Goal: Task Accomplishment & Management: Manage account settings

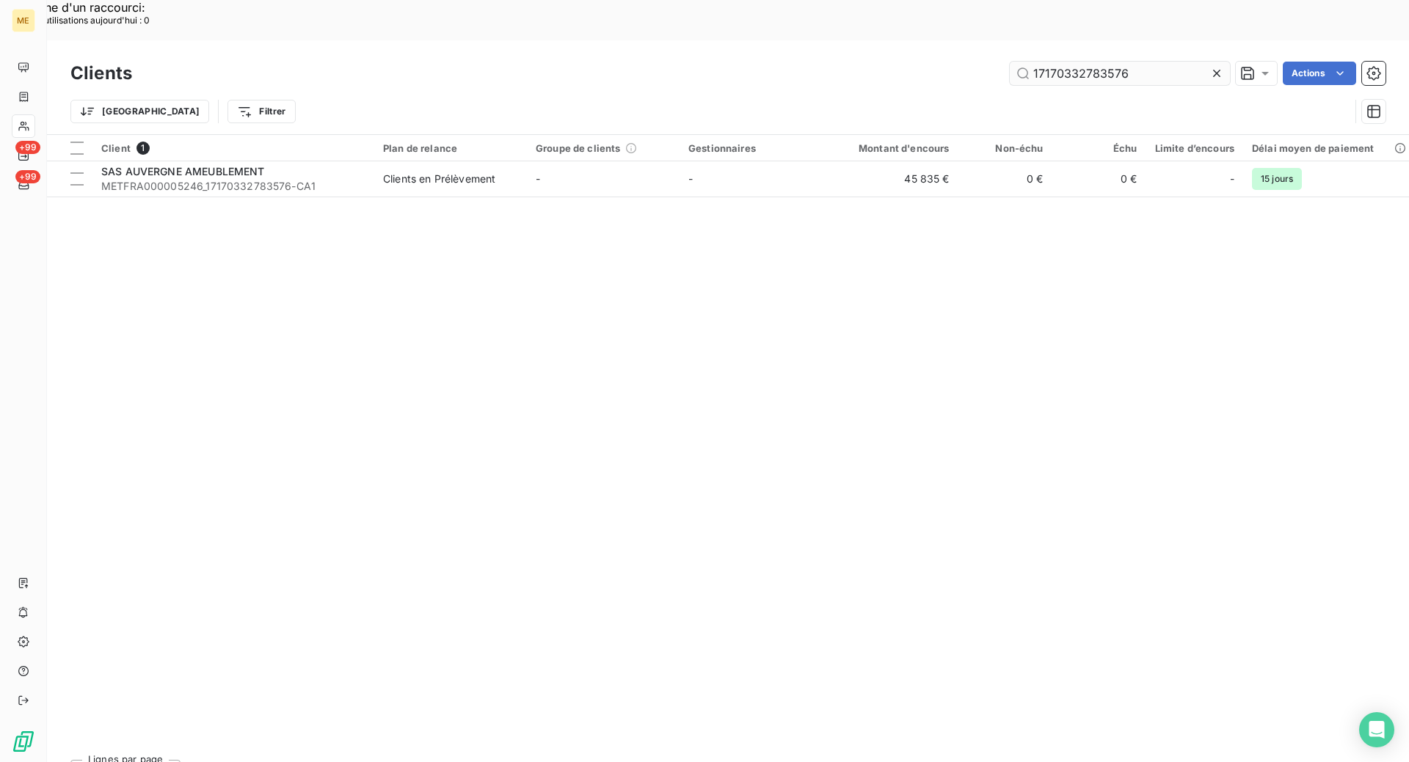
click at [1057, 62] on input "17170332783576" at bounding box center [1120, 73] width 220 height 23
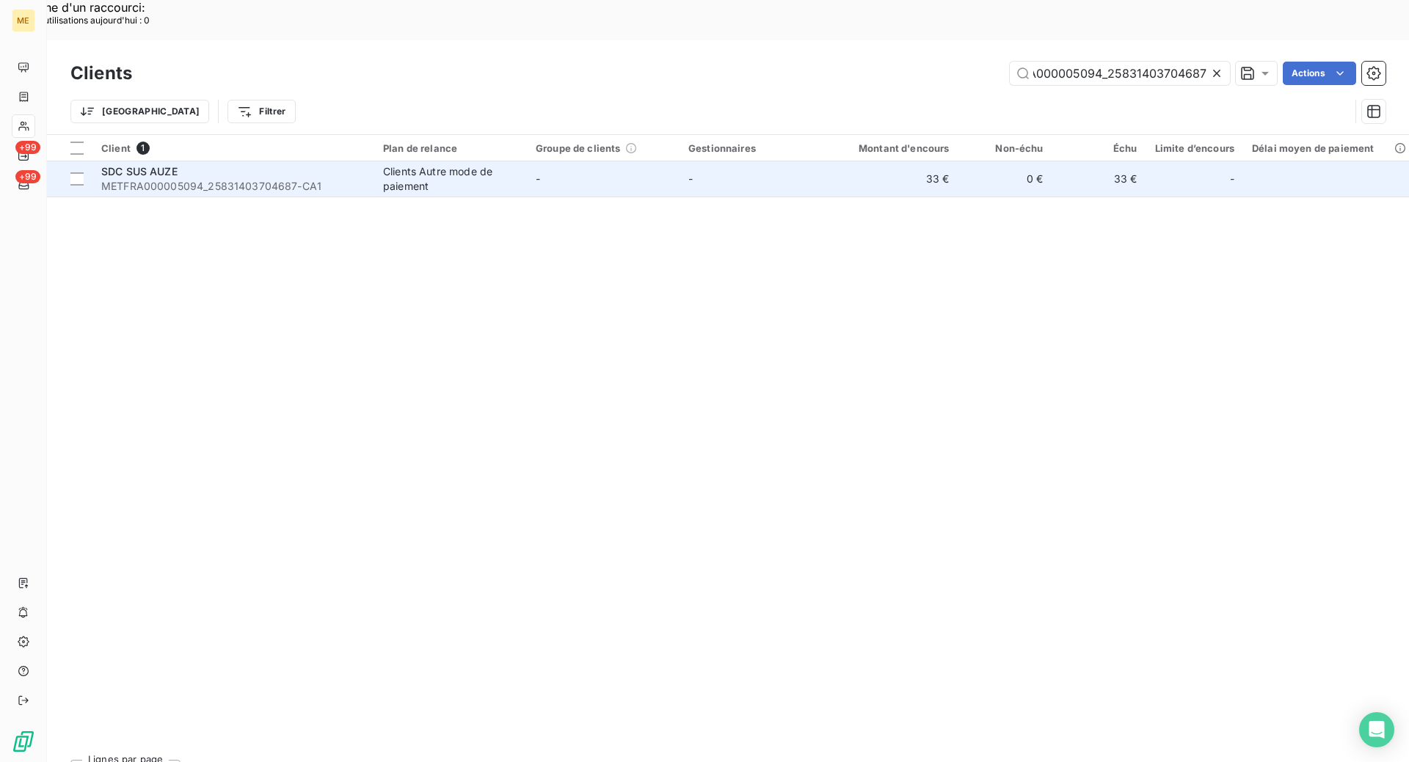
type input "METFRA000005094_25831403704687"
click at [413, 164] on div "Clients Autre mode de paiement" at bounding box center [450, 178] width 135 height 29
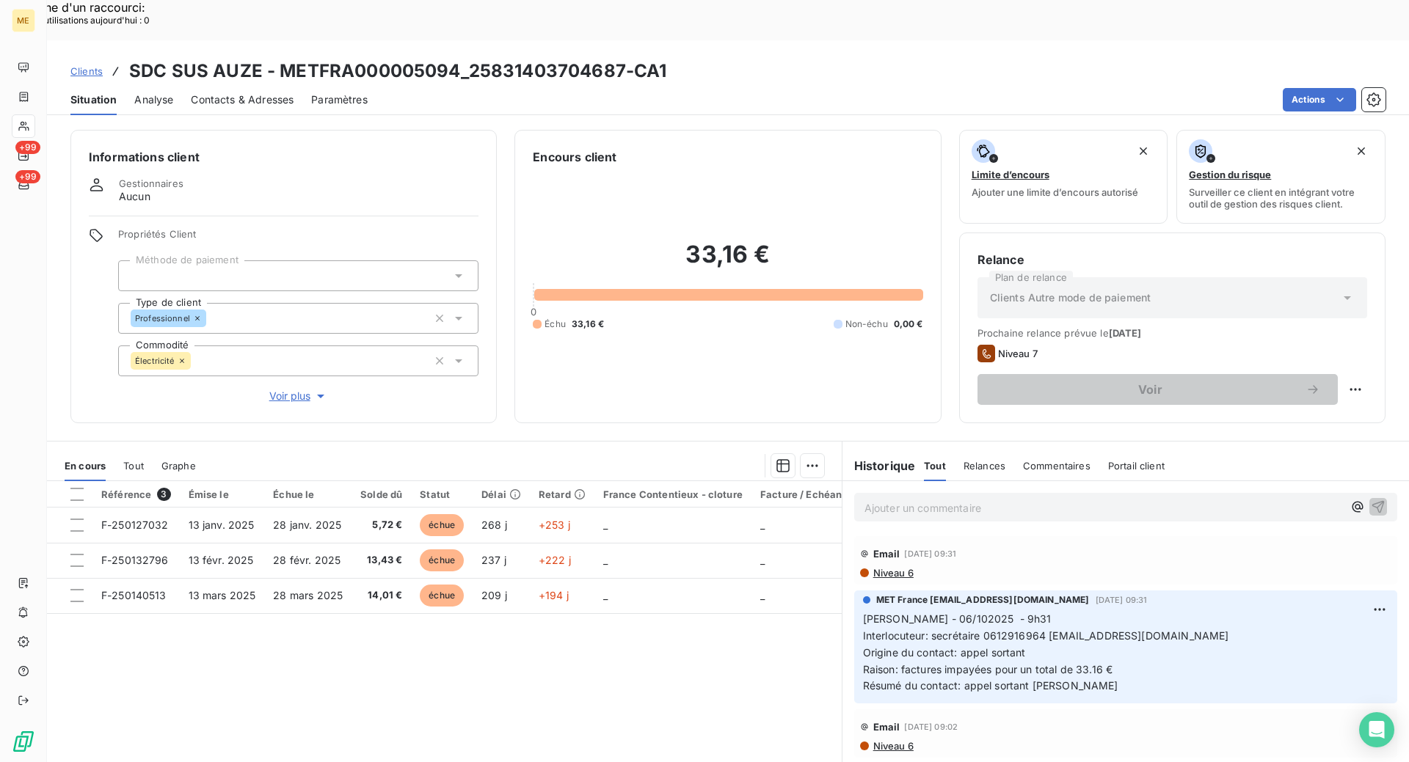
click at [249, 92] on span "Contacts & Adresses" at bounding box center [242, 99] width 103 height 15
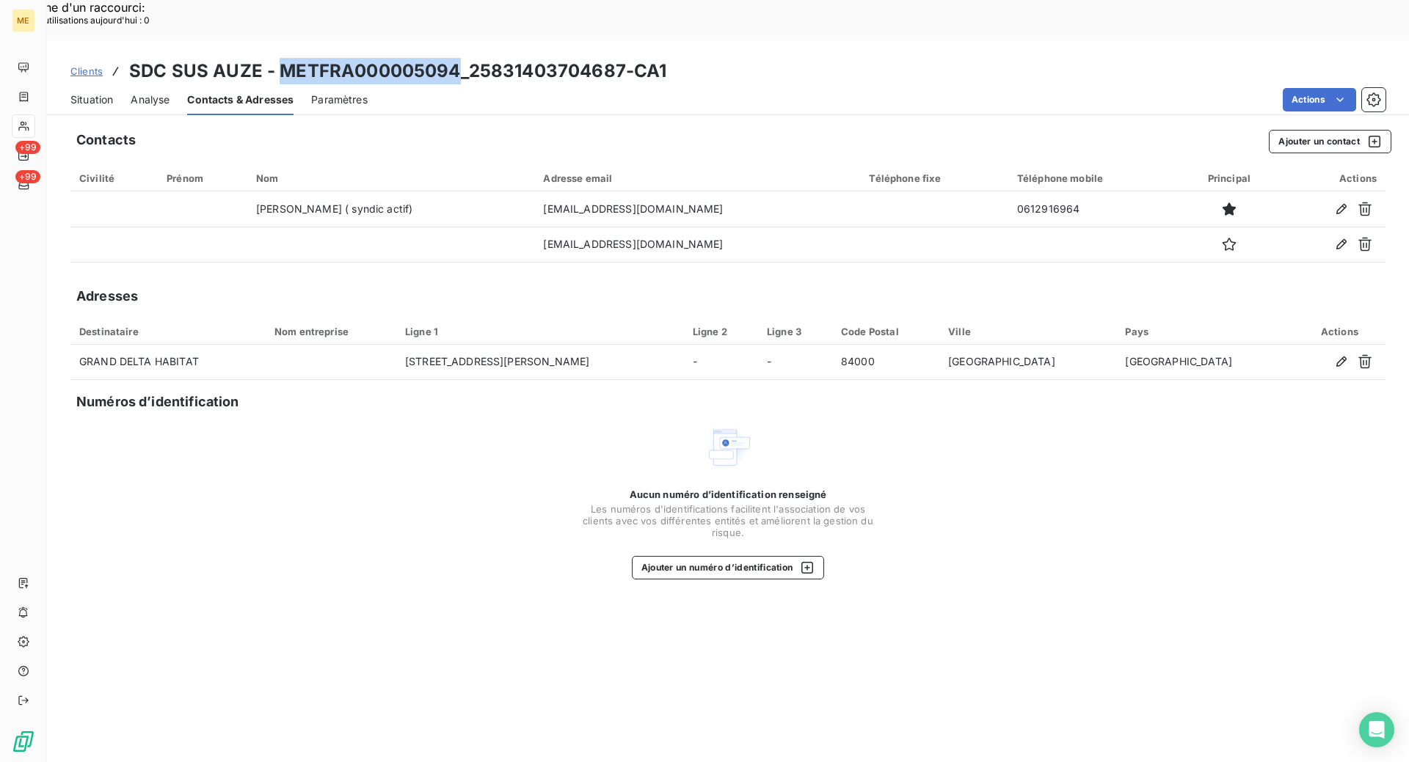
drag, startPoint x: 456, startPoint y: 27, endPoint x: 282, endPoint y: 21, distance: 174.7
click at [282, 58] on h3 "SDC SUS AUZE - METFRA000005094_25831403704687-CA1" at bounding box center [397, 71] width 537 height 26
copy h3 "METFRA000005094"
drag, startPoint x: 79, startPoint y: 56, endPoint x: 139, endPoint y: 79, distance: 64.1
click at [79, 92] on span "Situation" at bounding box center [91, 99] width 43 height 15
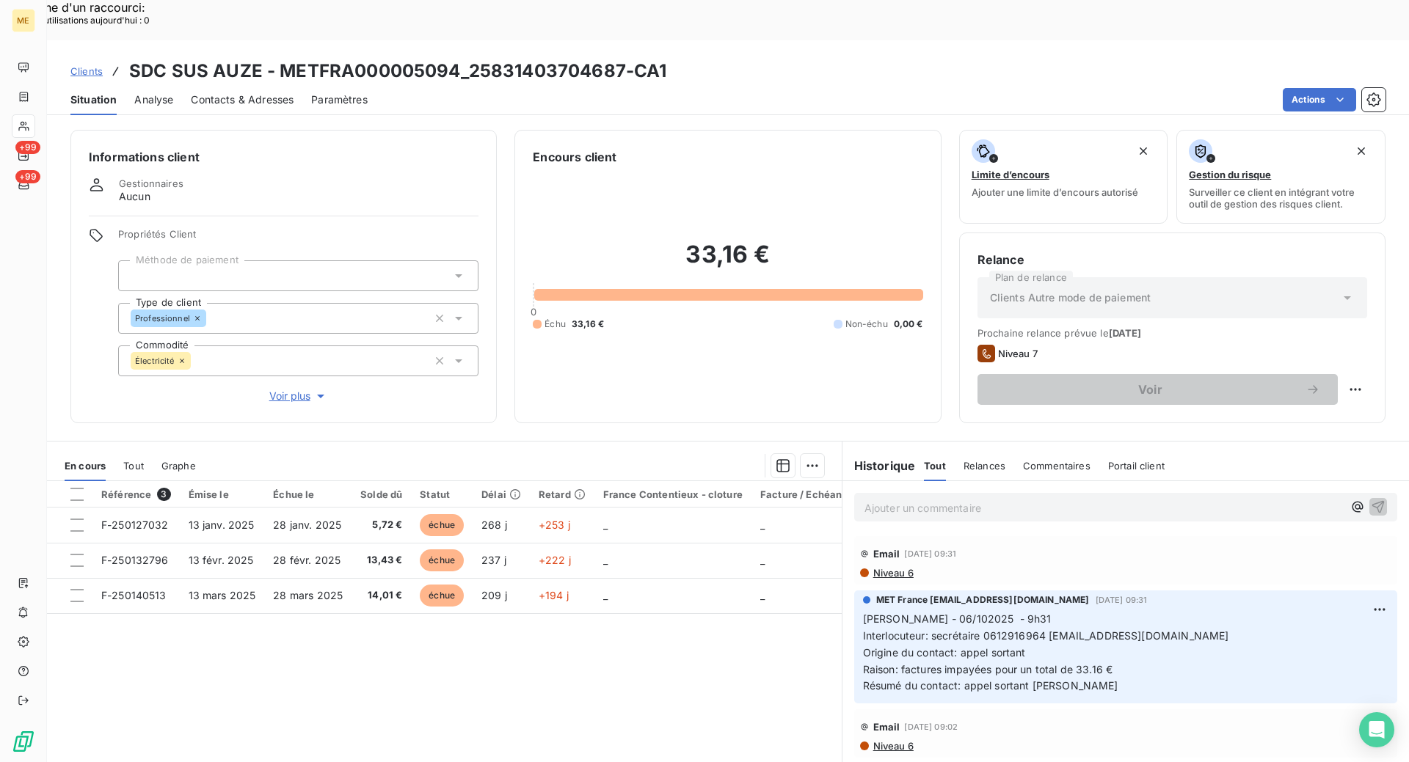
click at [937, 385] on div "Informations client Gestionnaires Aucun Propriétés Client Méthode de paiement T…" at bounding box center [728, 462] width 1362 height 682
drag, startPoint x: 622, startPoint y: 20, endPoint x: 471, endPoint y: 24, distance: 151.2
click at [471, 58] on h3 "SDC SUS AUZE - METFRA000005094_25831403704687-CA1" at bounding box center [397, 71] width 537 height 26
copy h3 "25831403704687"
click at [216, 92] on span "Contacts & Adresses" at bounding box center [242, 99] width 103 height 15
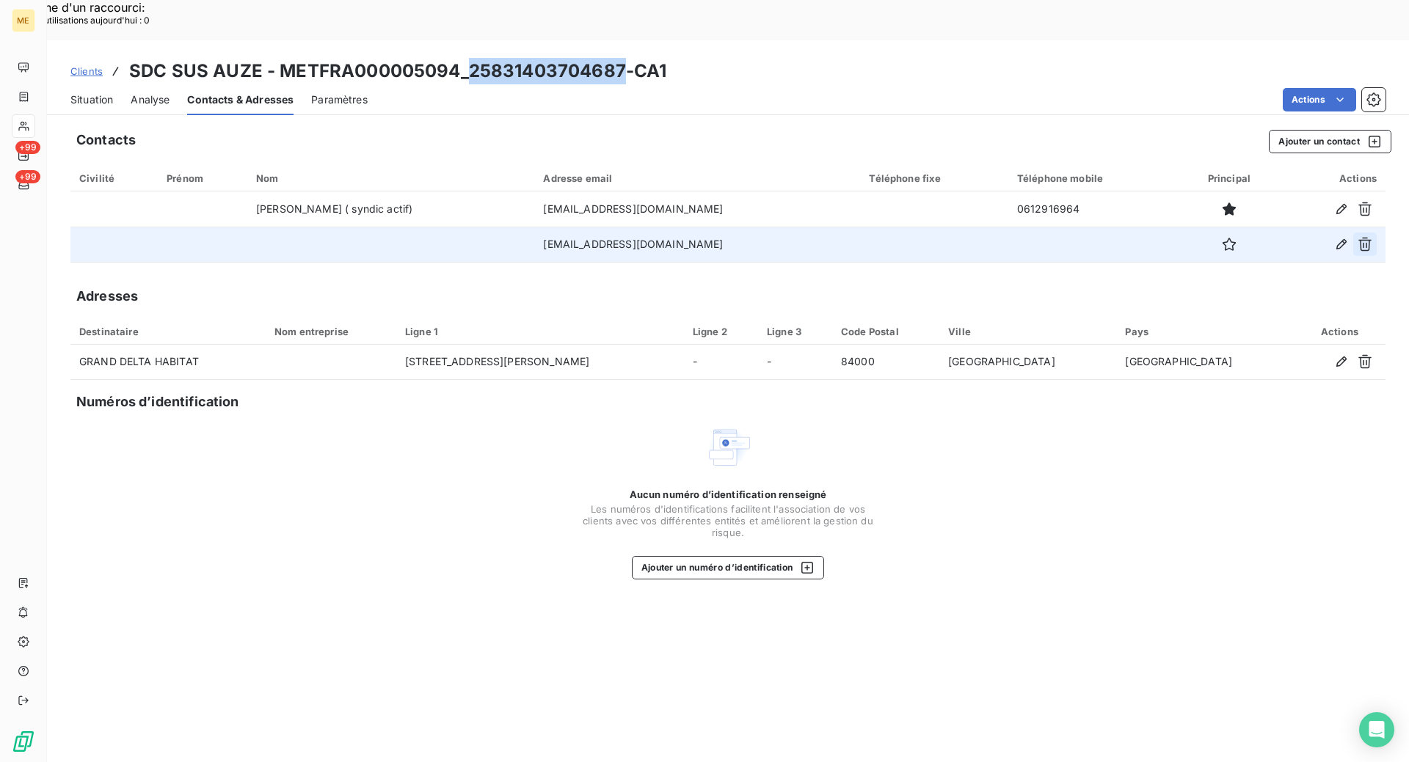
click at [1369, 238] on icon "button" at bounding box center [1364, 245] width 13 height 14
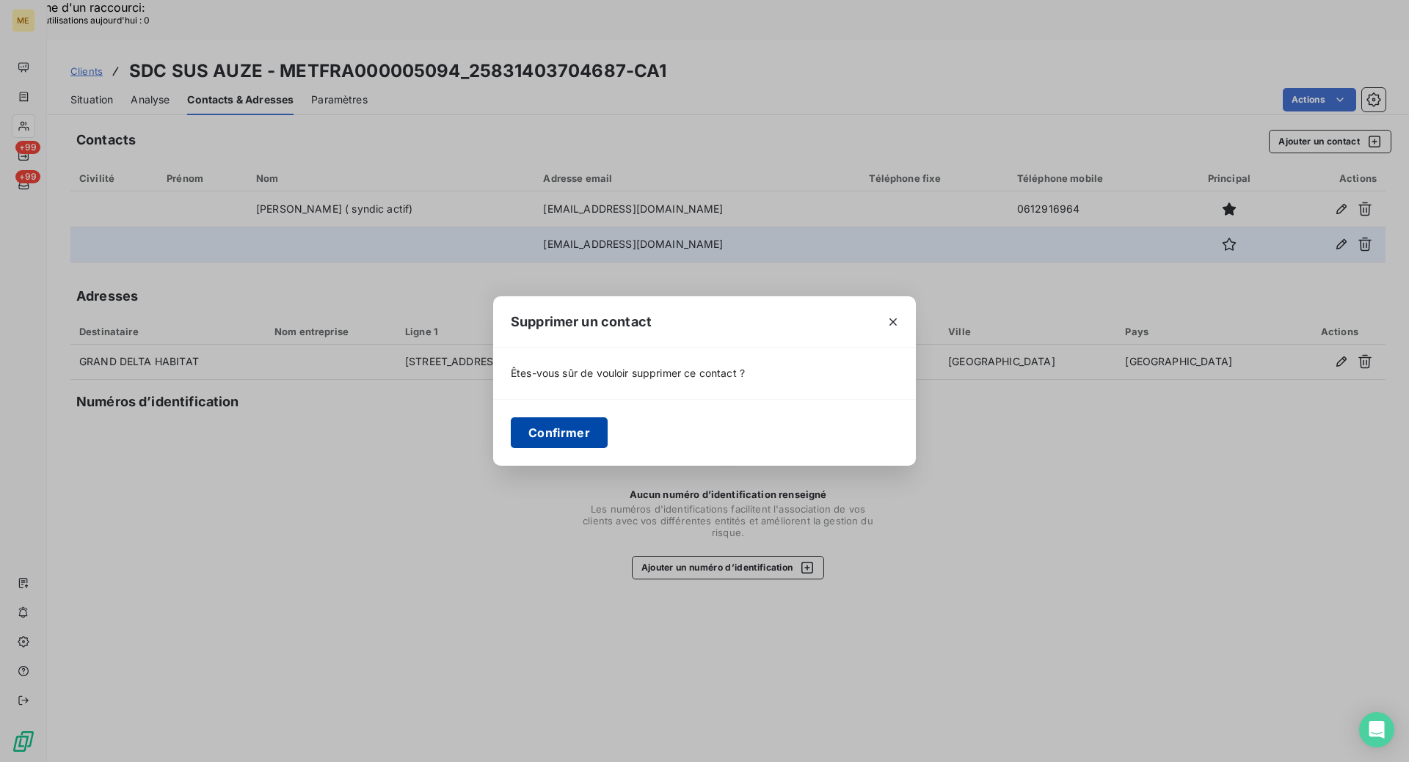
click at [578, 440] on button "Confirmer" at bounding box center [559, 432] width 97 height 31
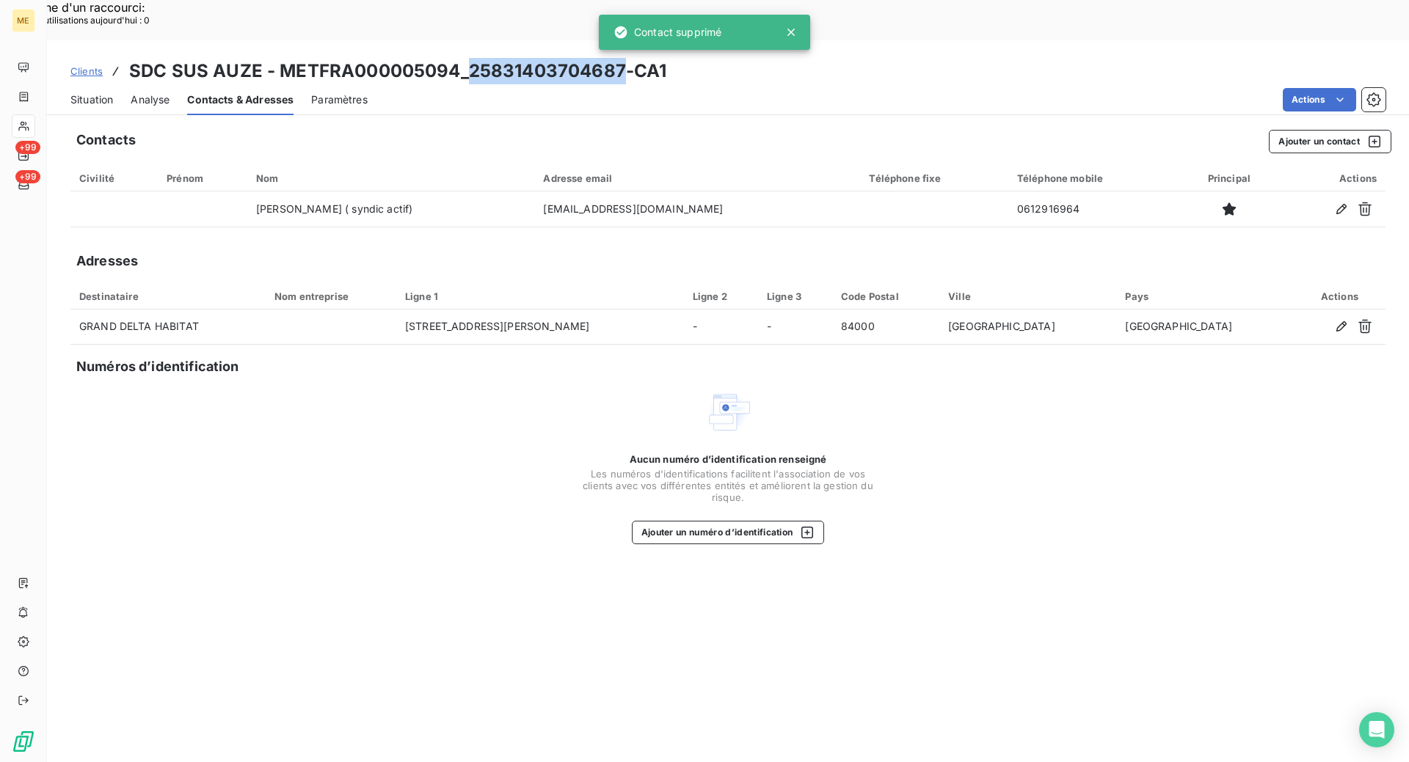
click at [98, 92] on span "Situation" at bounding box center [91, 99] width 43 height 15
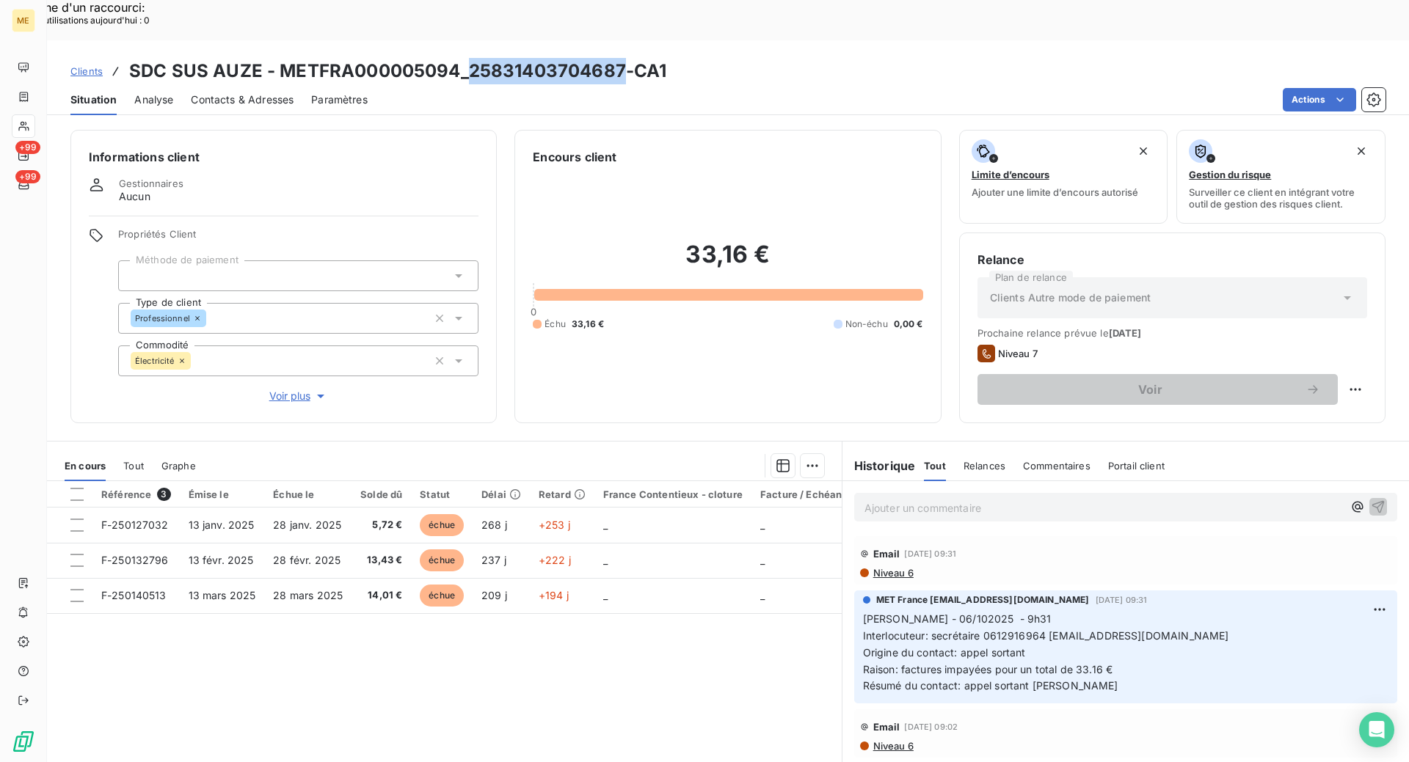
click at [255, 92] on span "Contacts & Adresses" at bounding box center [242, 99] width 103 height 15
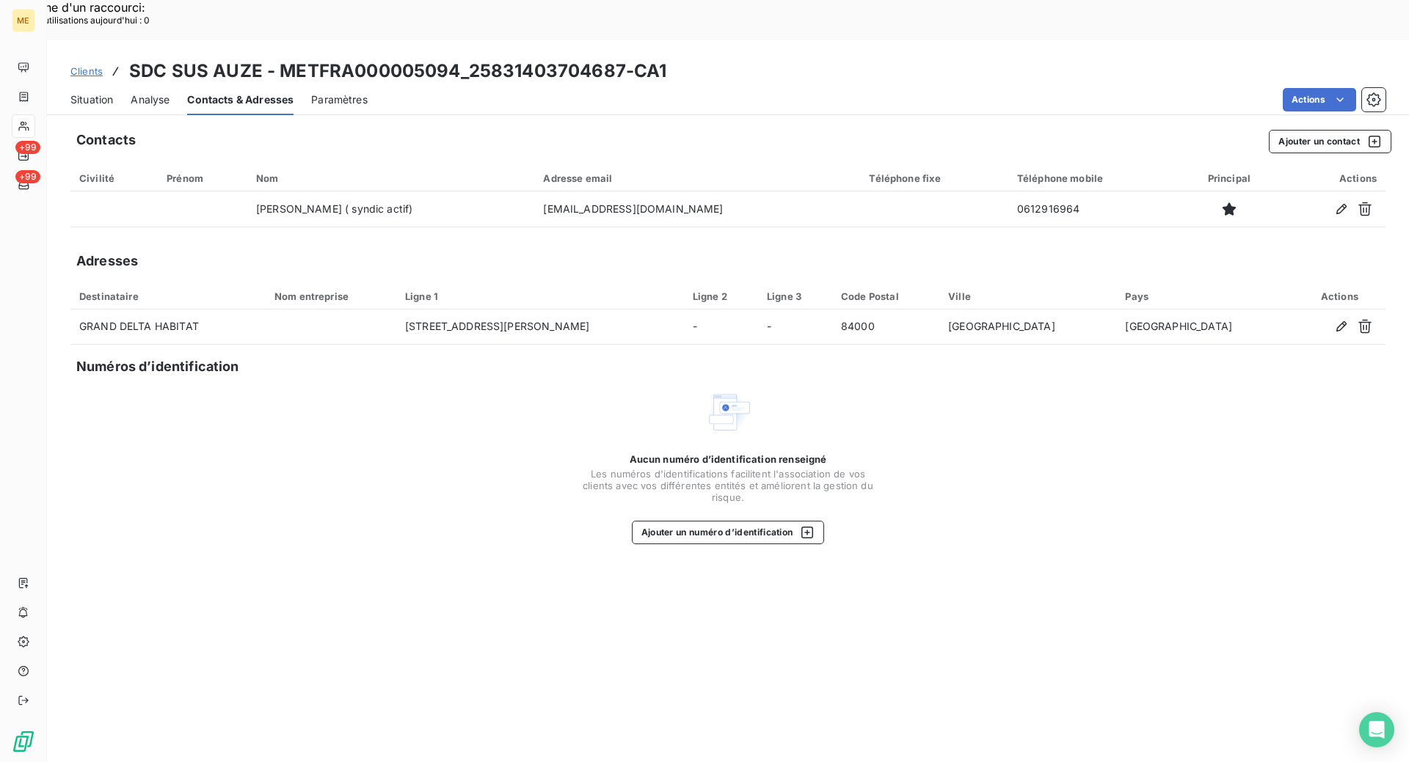
click at [372, 435] on div "Aucun numéro d’identification renseigné Les numéros d'identifications faciliten…" at bounding box center [727, 467] width 1315 height 156
drag, startPoint x: 620, startPoint y: 33, endPoint x: 470, endPoint y: 26, distance: 149.9
click at [470, 58] on h3 "SDC SUS AUZE - METFRA000005094_25831403704687-CA1" at bounding box center [397, 71] width 537 height 26
copy h3 "25831403704687"
click at [90, 64] on link "Clients" at bounding box center [86, 71] width 32 height 15
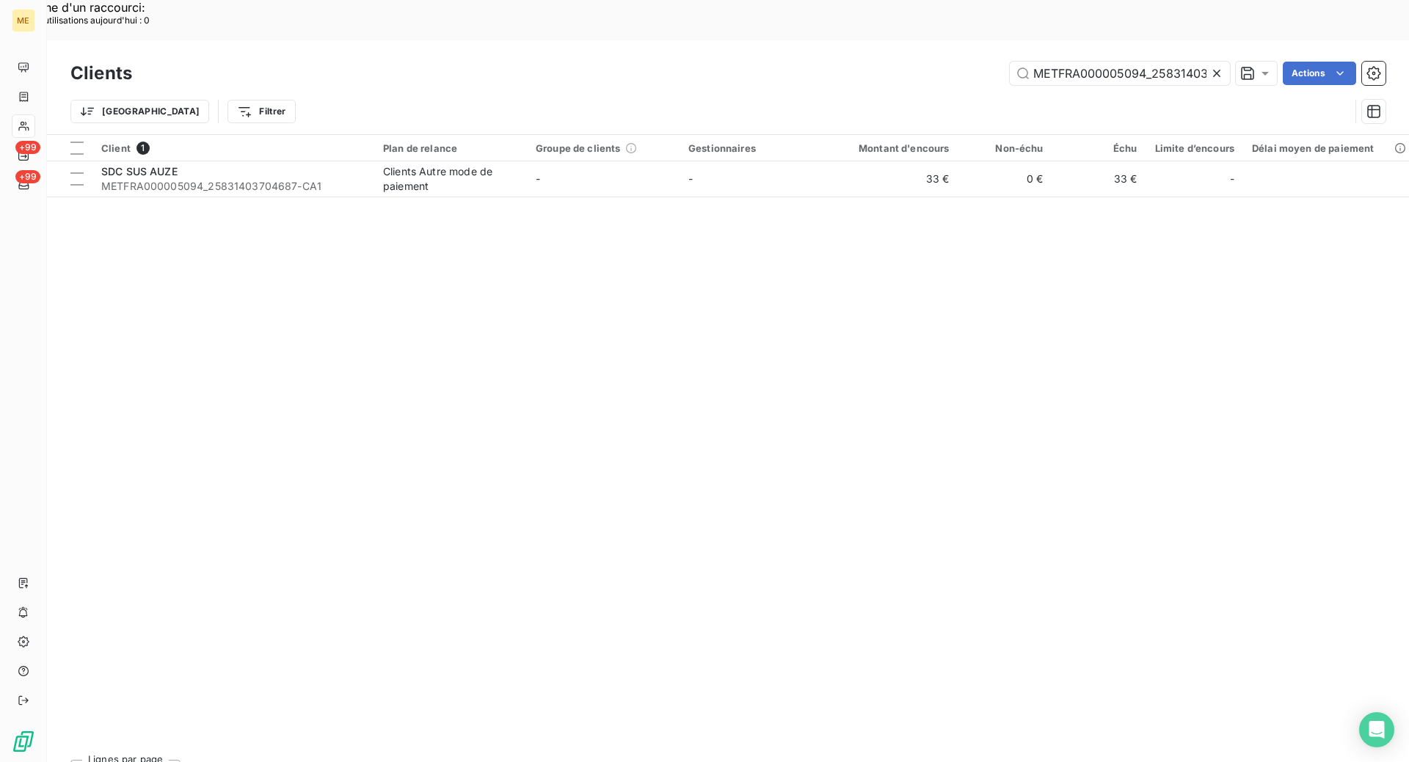
scroll to position [0, 45]
click at [1071, 62] on input "METFRA000005094_25831403704687" at bounding box center [1120, 73] width 220 height 23
click at [1072, 62] on input "METFRA000005094_25831403704687" at bounding box center [1120, 73] width 220 height 23
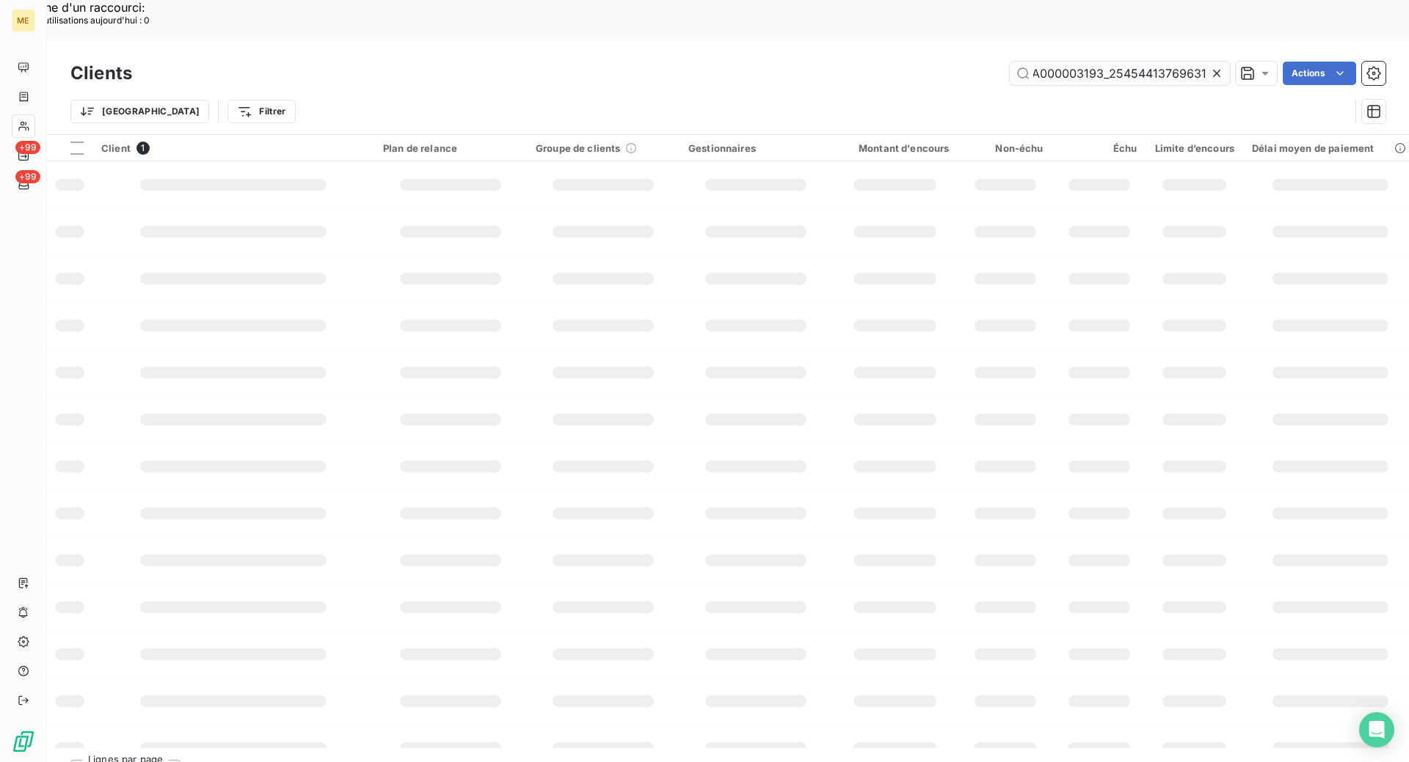
scroll to position [0, 40]
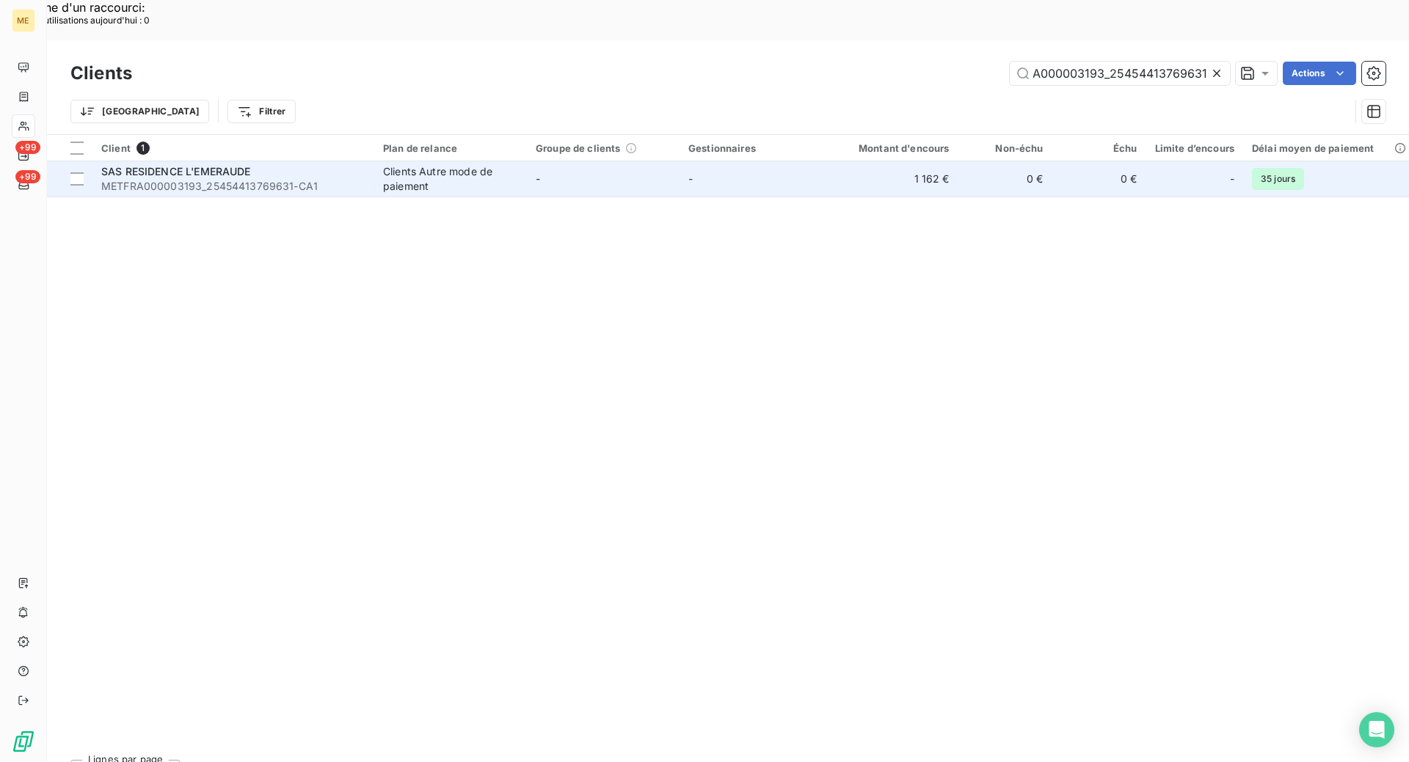
type input "METFRA000003193_25454413769631"
click at [335, 179] on span "METFRA000003193_25454413769631-CA1" at bounding box center [233, 186] width 264 height 15
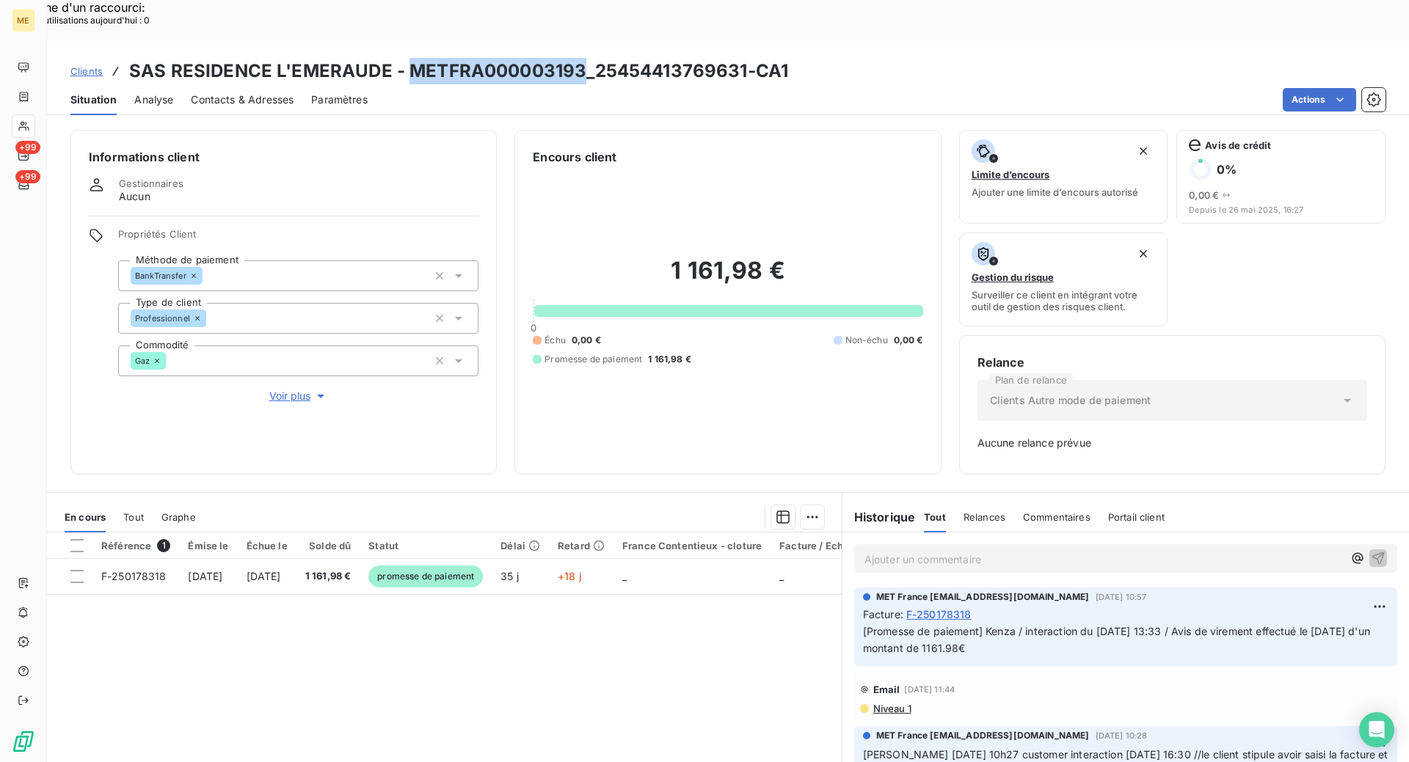
drag, startPoint x: 580, startPoint y: 28, endPoint x: 406, endPoint y: 28, distance: 174.6
click at [406, 58] on h3 "SAS RESIDENCE L'EMERAUDE - METFRA000003193_25454413769631-CA1" at bounding box center [458, 71] width 659 height 26
copy h3 "METFRA000003193"
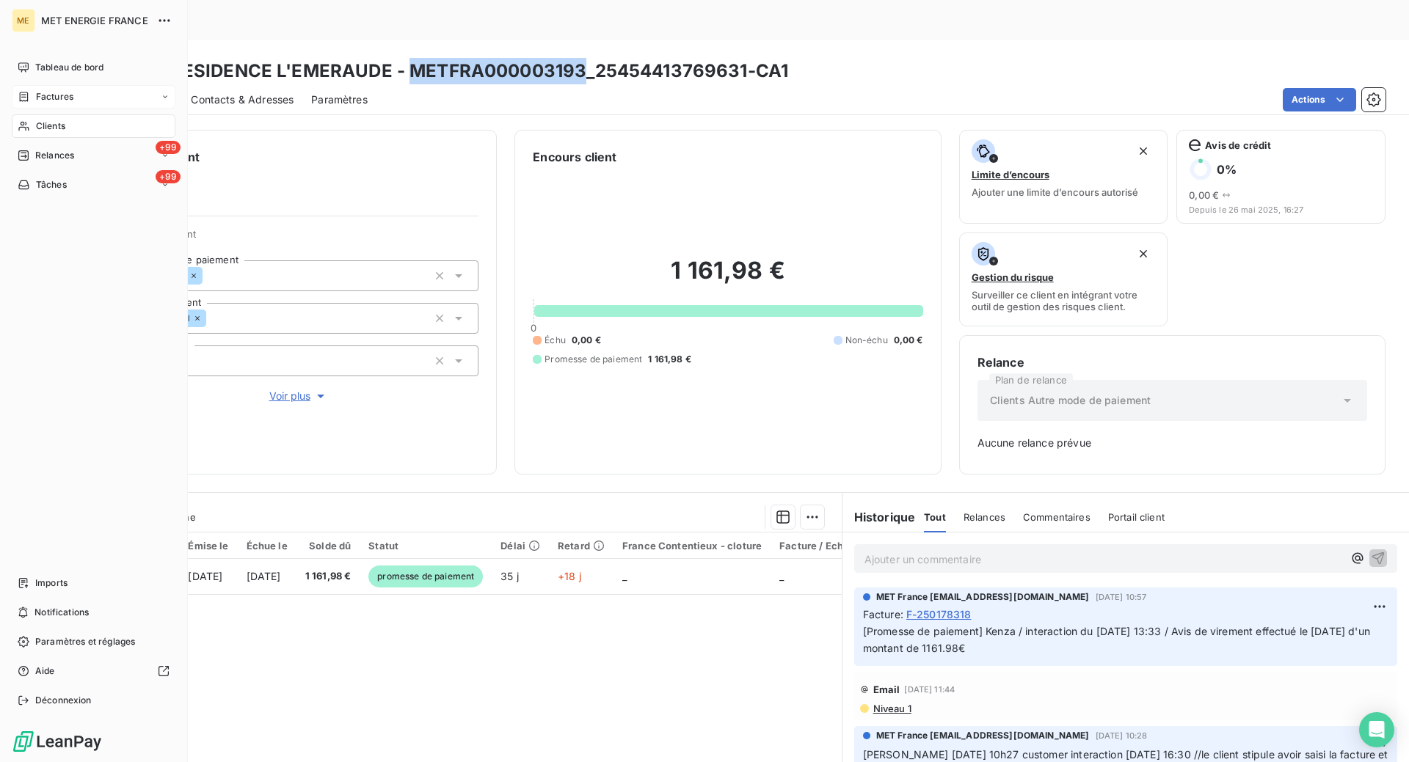
click at [34, 95] on div "Factures" at bounding box center [46, 96] width 56 height 13
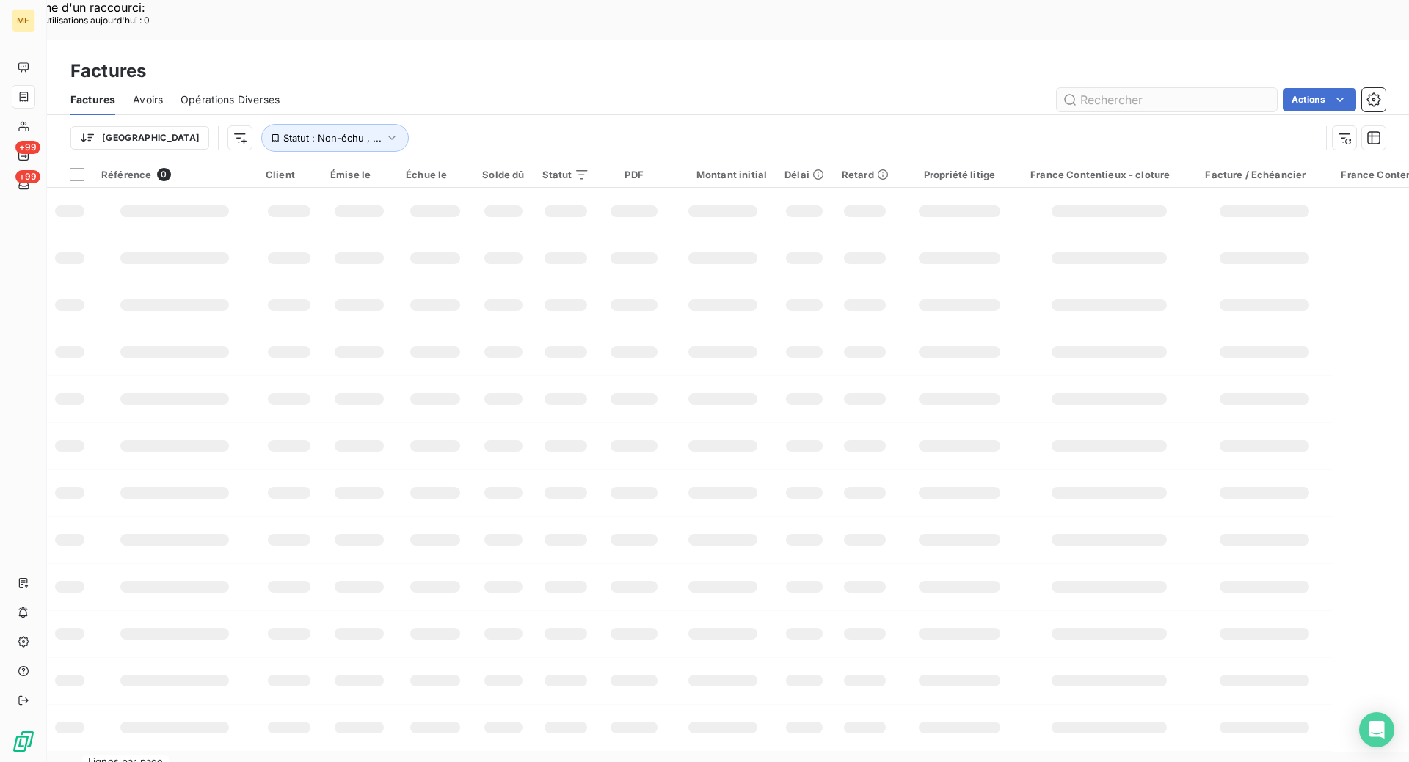
click at [1093, 88] on input "text" at bounding box center [1167, 99] width 220 height 23
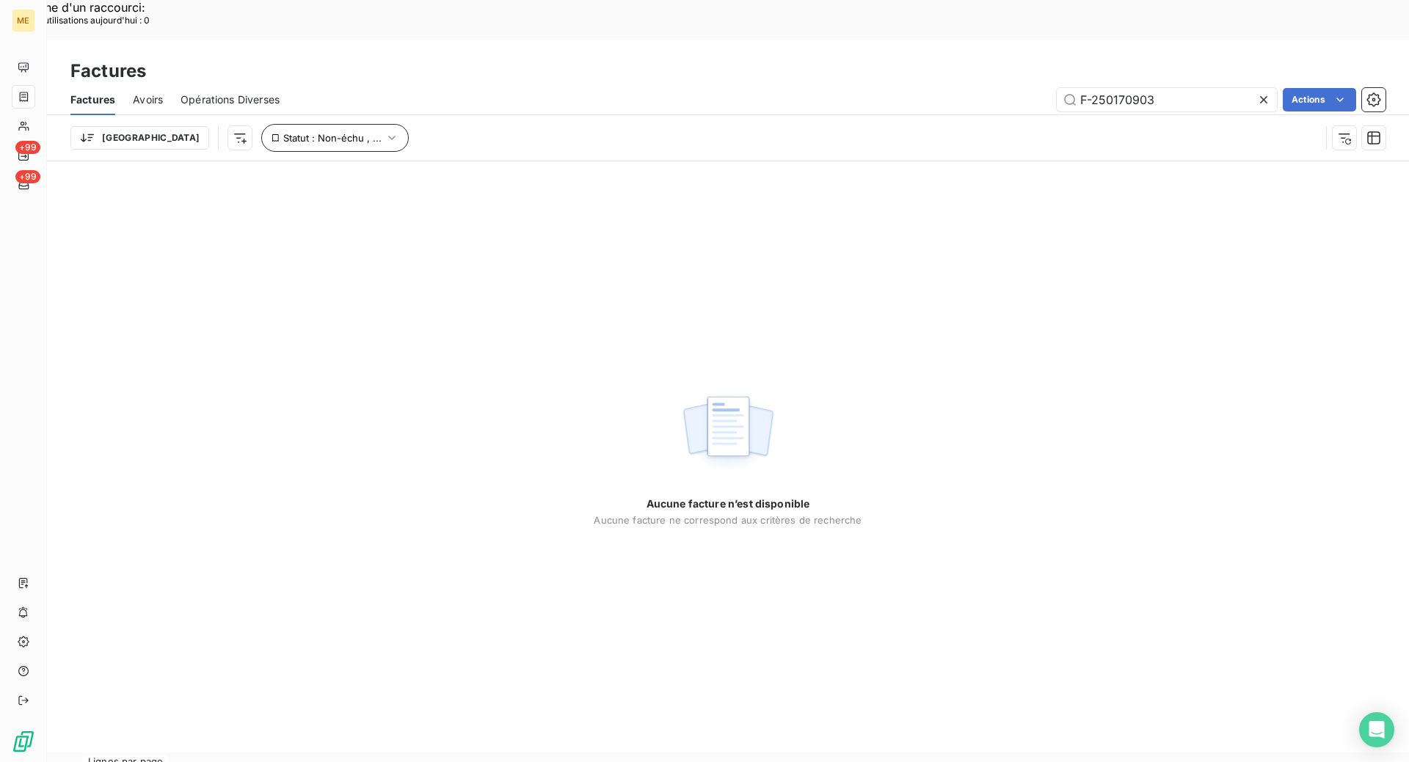
type input "F-250170903"
click at [384, 131] on icon "button" at bounding box center [391, 138] width 15 height 15
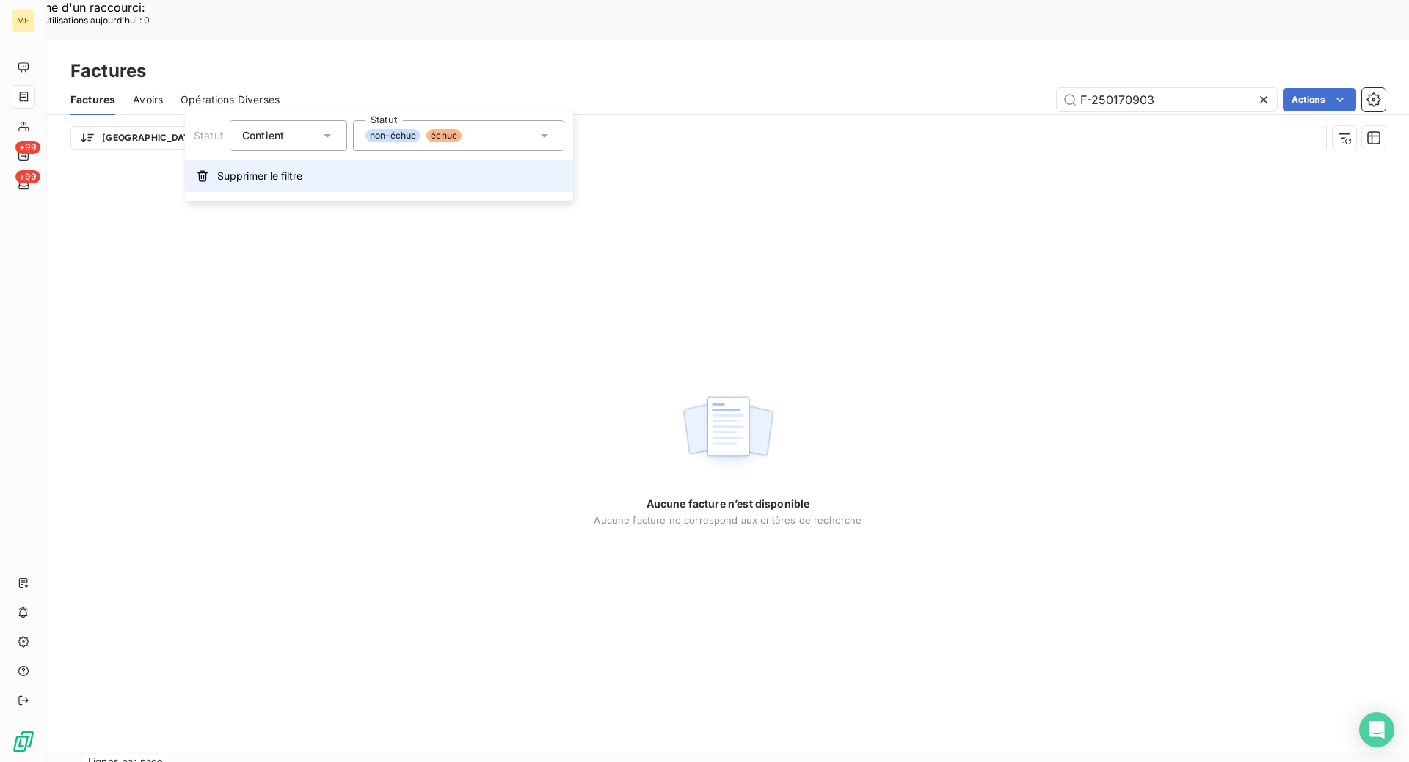
click at [274, 178] on span "Supprimer le filtre" at bounding box center [259, 176] width 85 height 15
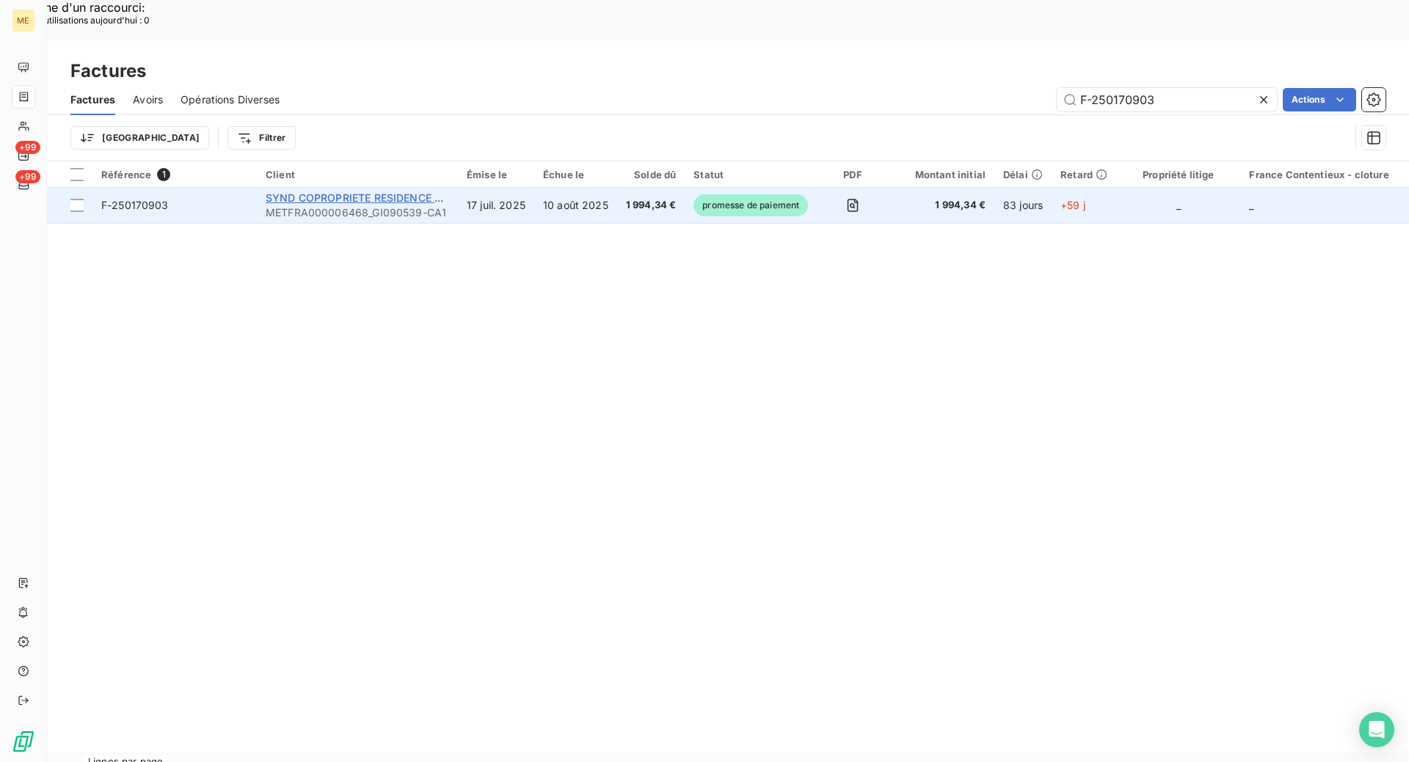
click at [409, 192] on span "SYND COPROPRIETE RESIDENCE RUBILLARD" at bounding box center [379, 198] width 226 height 12
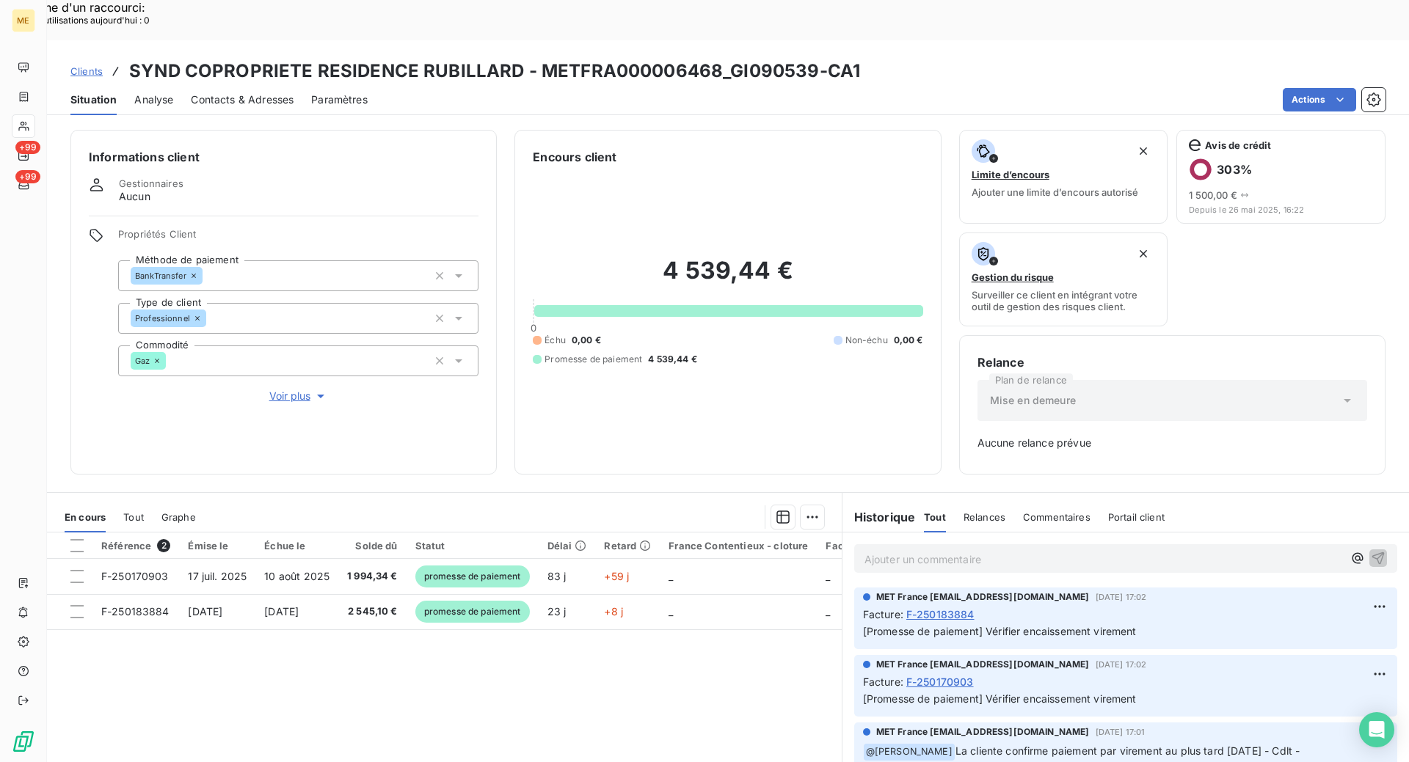
click at [894, 550] on p "Ajouter un commentaire ﻿" at bounding box center [1103, 559] width 478 height 18
click at [1251, 550] on p "[PERSON_NAME] - avis de virement effectué et reçu le [DATE] via l'interaction :" at bounding box center [1103, 558] width 478 height 17
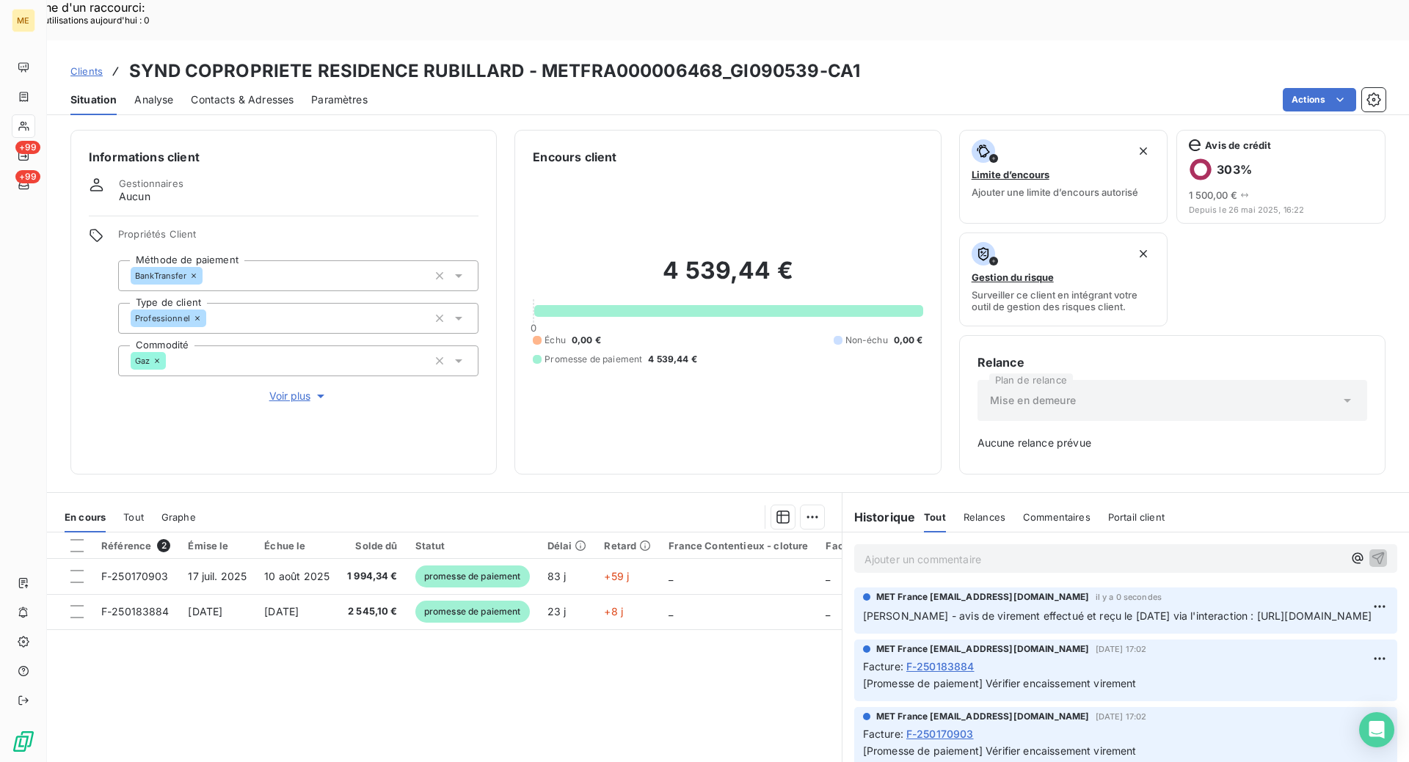
click at [314, 389] on icon "button" at bounding box center [320, 396] width 15 height 15
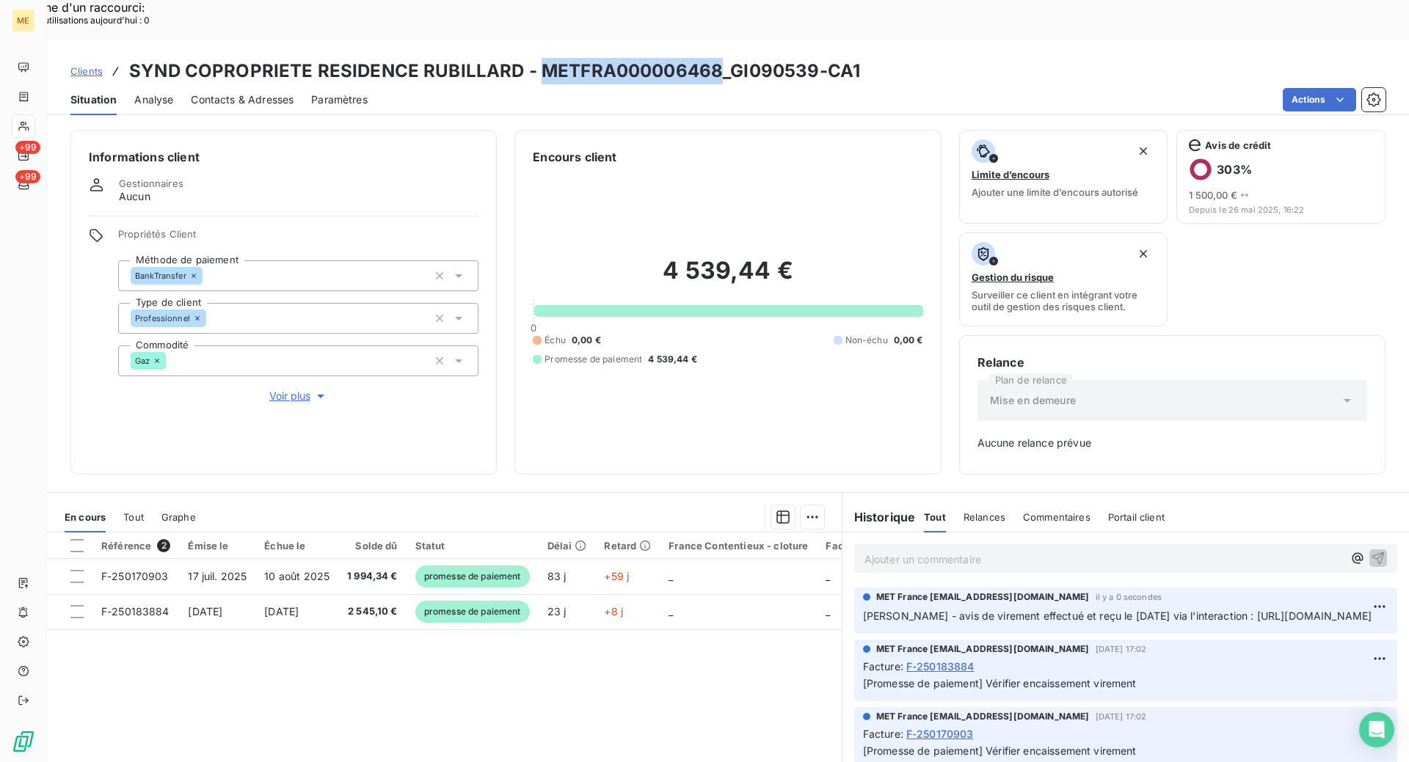
drag, startPoint x: 717, startPoint y: 31, endPoint x: 542, endPoint y: 35, distance: 174.7
click at [542, 58] on h3 "SYND COPROPRIETE RESIDENCE RUBILLARD - METFRA000006468_GI090539-CA1" at bounding box center [494, 71] width 731 height 26
copy h3 "METFRA000006468"
drag, startPoint x: 654, startPoint y: 711, endPoint x: 645, endPoint y: 693, distance: 20.3
click at [653, 710] on div "Référence 2 Émise le Échue le Solde dû Statut Délai Retard France Contentieux -…" at bounding box center [444, 674] width 795 height 282
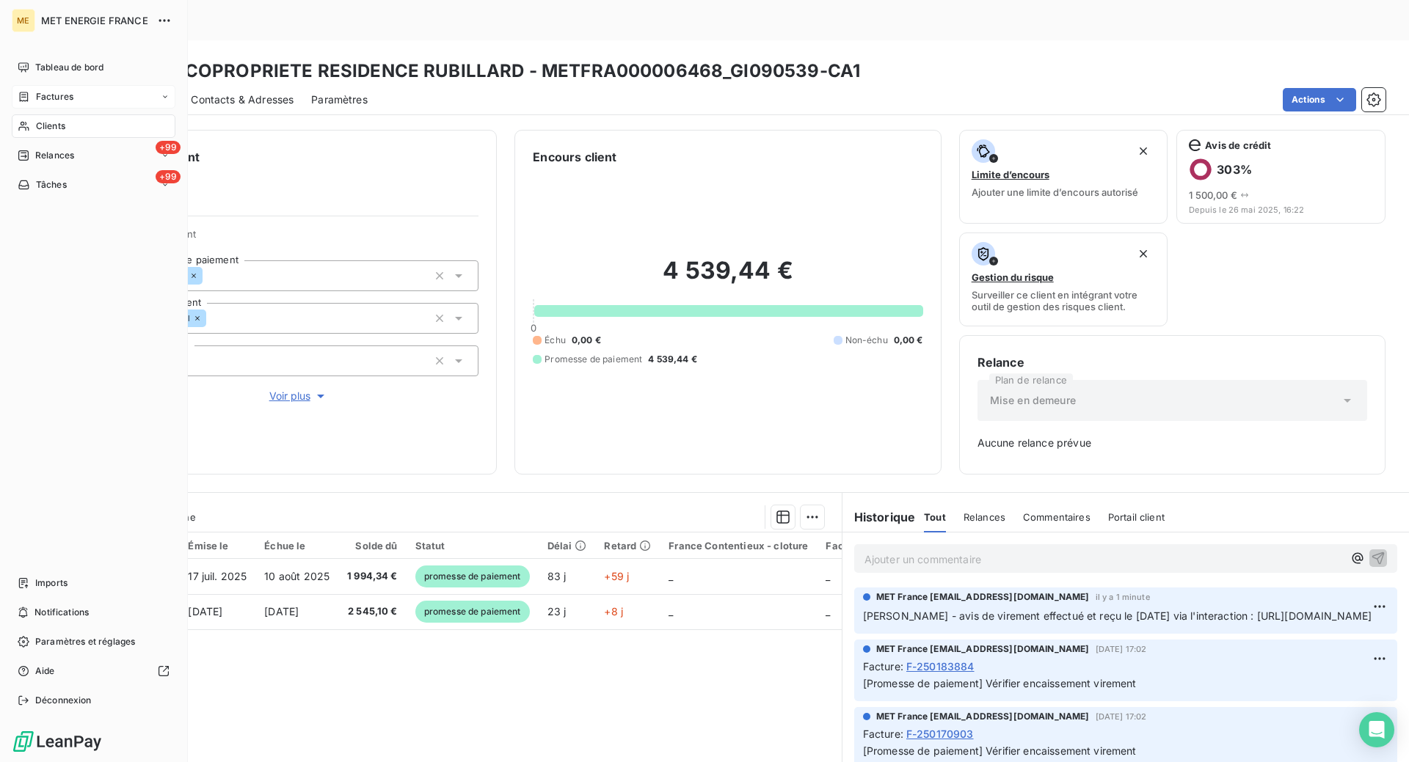
drag, startPoint x: 33, startPoint y: 102, endPoint x: 80, endPoint y: 98, distance: 47.2
click at [33, 102] on div "Factures" at bounding box center [46, 96] width 56 height 13
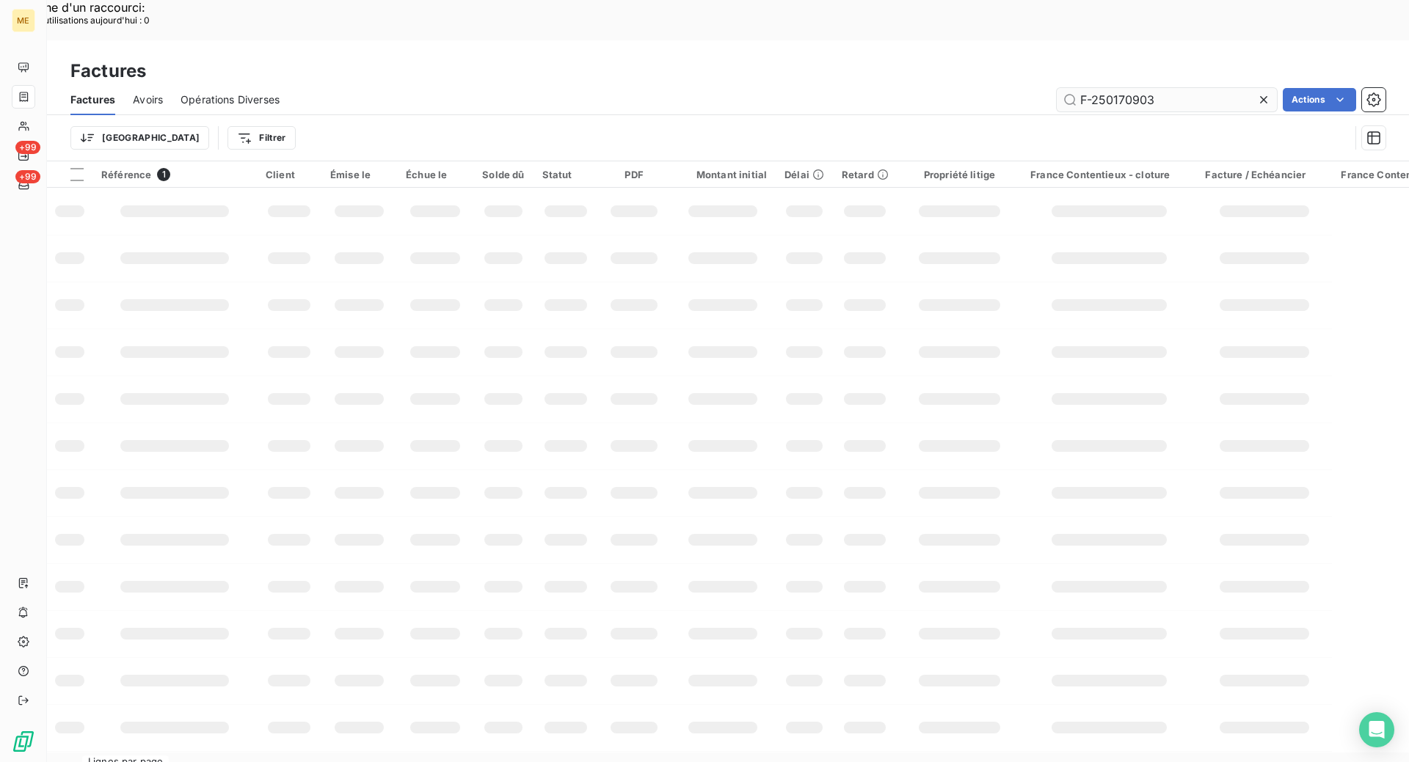
click at [1139, 88] on input "F-250170903" at bounding box center [1167, 99] width 220 height 23
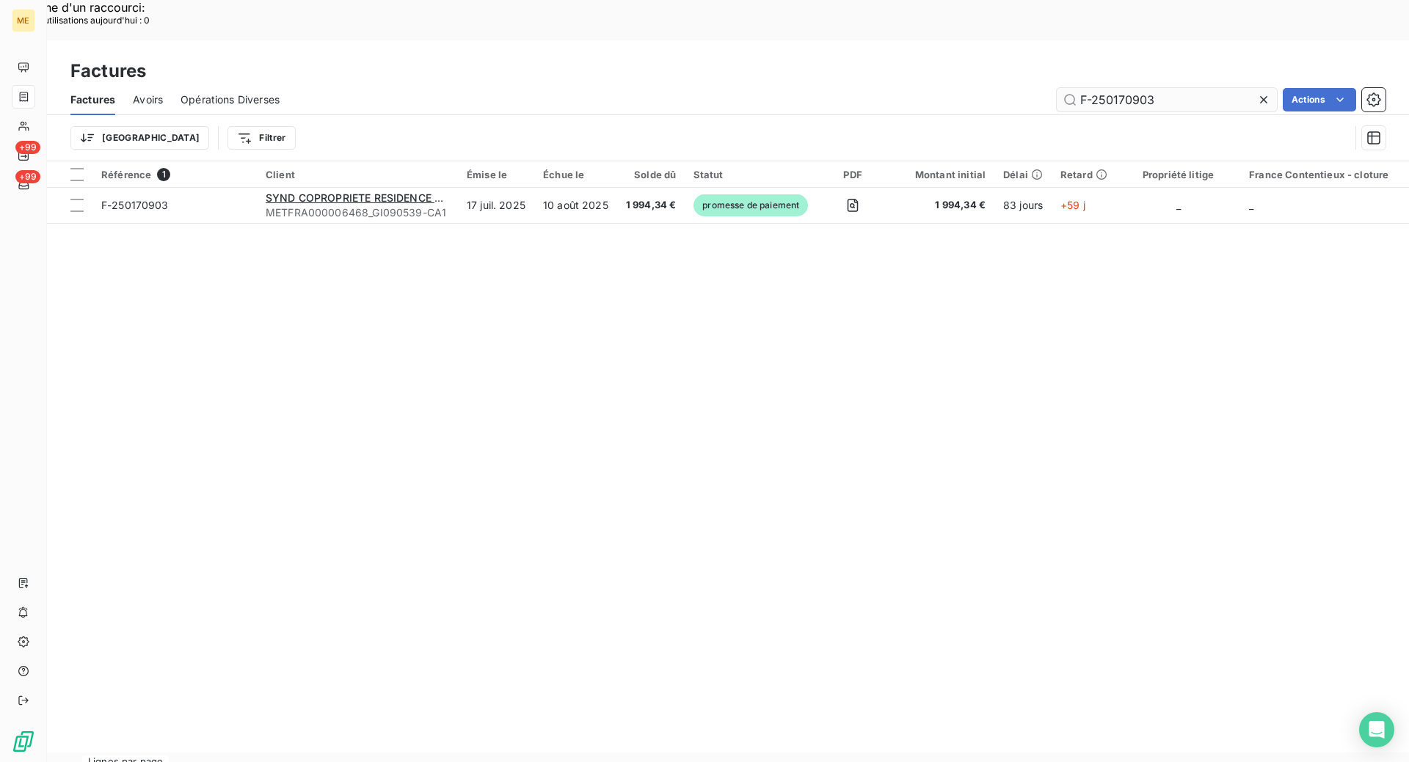
click at [1139, 88] on input "F-250170903" at bounding box center [1167, 99] width 220 height 23
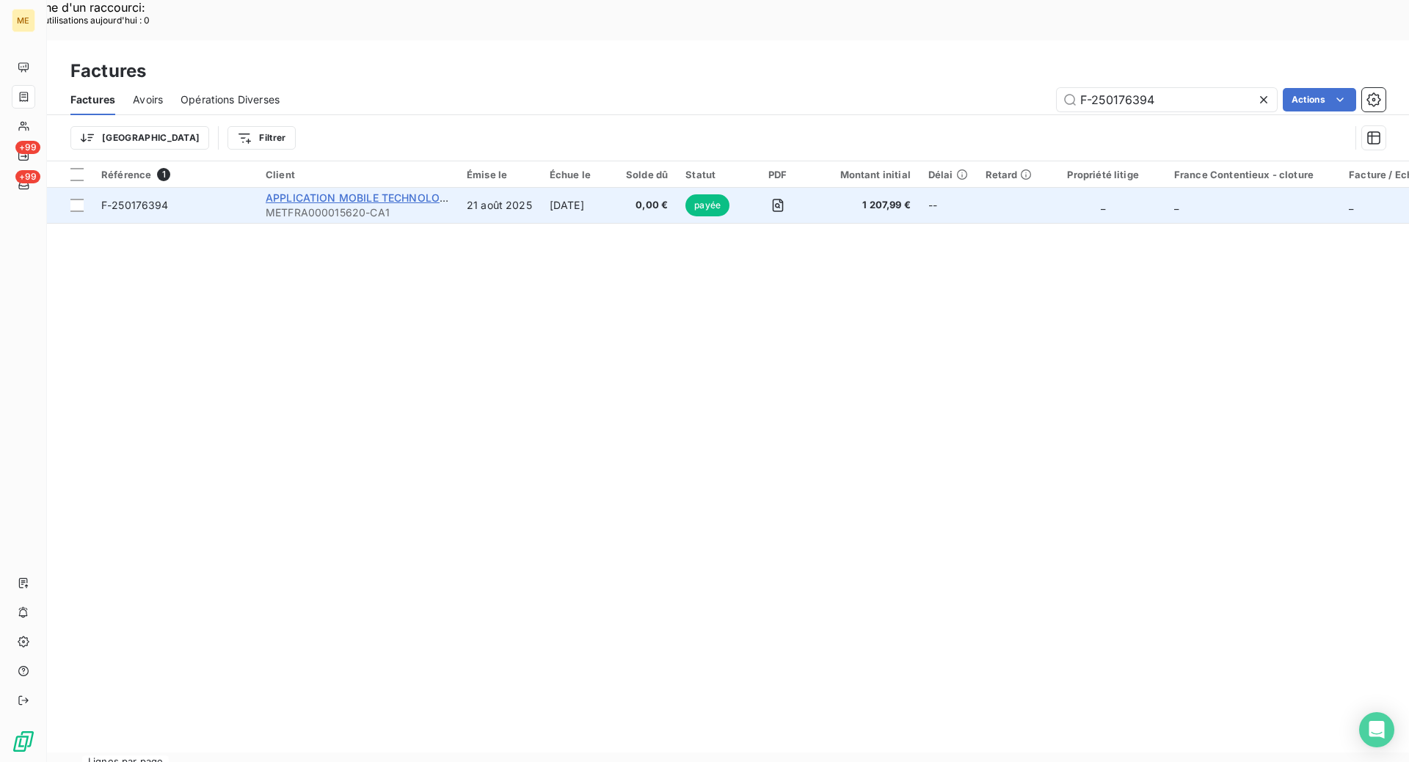
type input "F-250176394"
click at [416, 192] on span "APPLICATION MOBILE TECHNOLOGIE" at bounding box center [361, 198] width 191 height 12
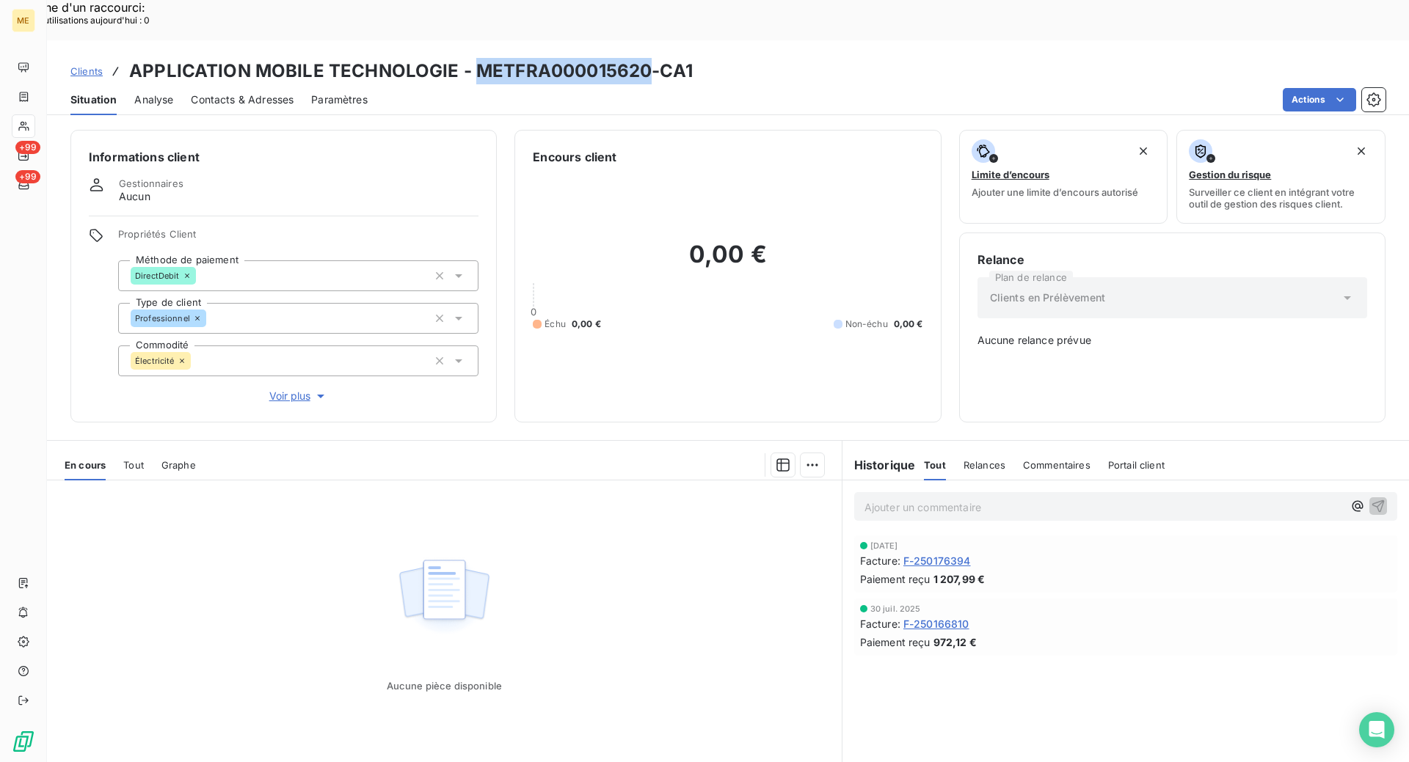
drag, startPoint x: 647, startPoint y: 33, endPoint x: 477, endPoint y: 33, distance: 170.2
click at [477, 58] on h3 "APPLICATION MOBILE TECHNOLOGIE - METFRA000015620-CA1" at bounding box center [411, 71] width 564 height 26
copy h3 "METFRA000015620"
click at [956, 553] on span "F-250176394" at bounding box center [937, 560] width 68 height 15
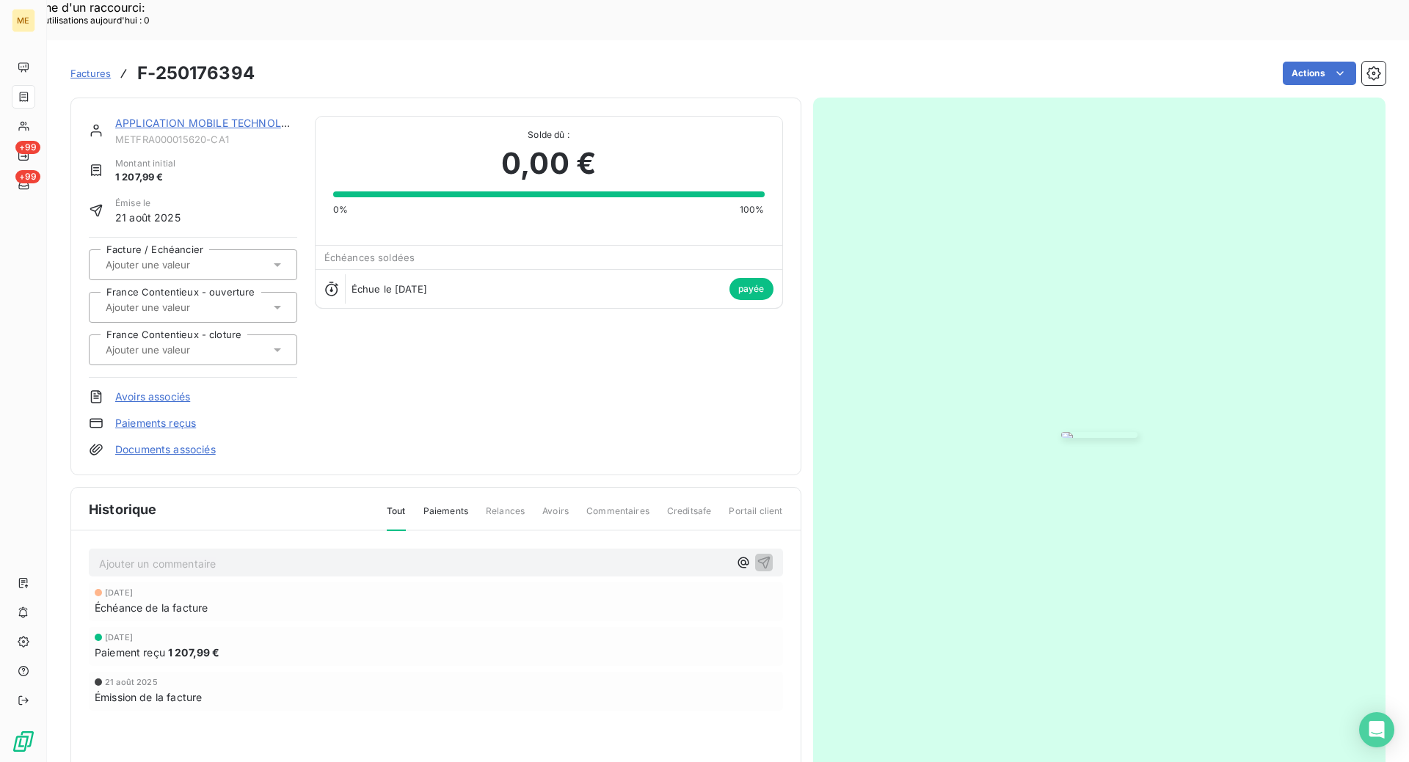
click at [1134, 432] on img "button" at bounding box center [1099, 435] width 76 height 6
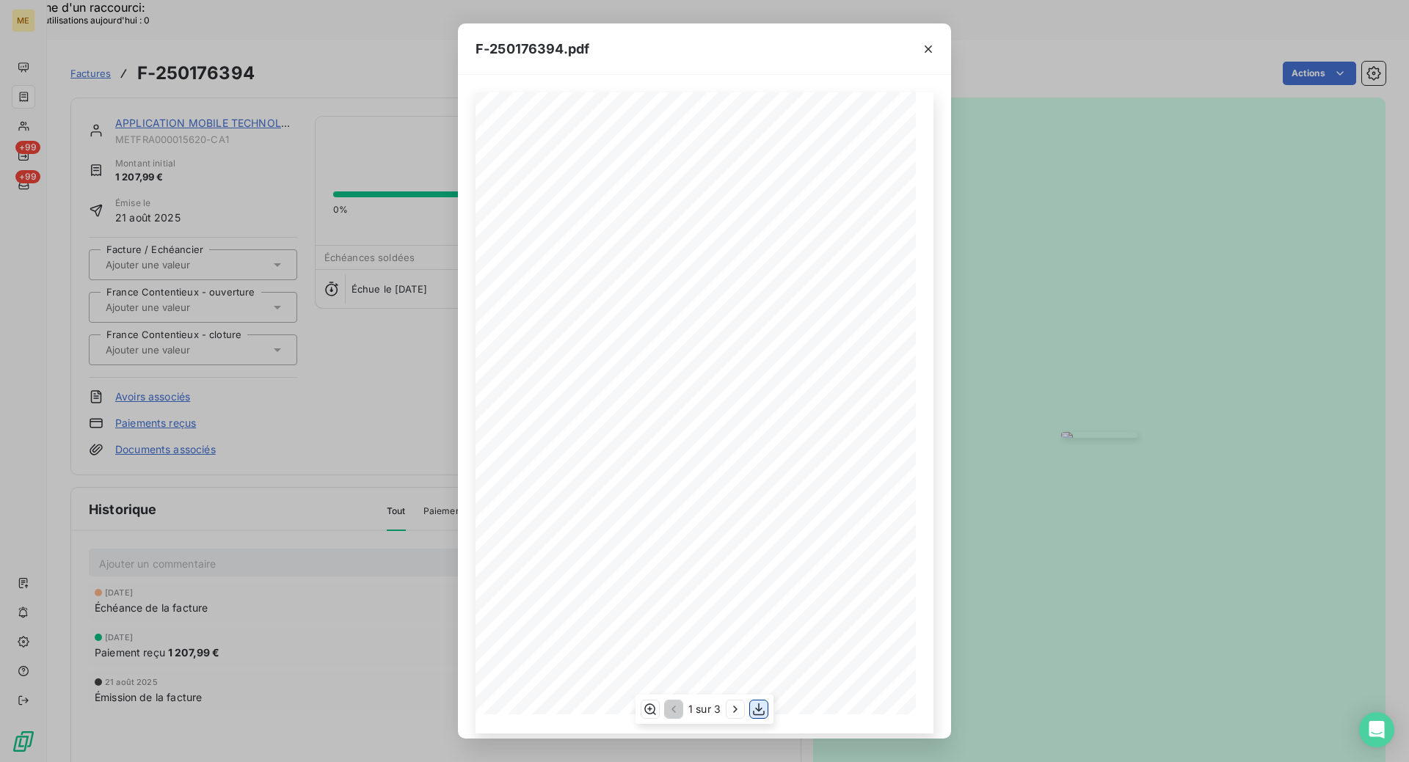
click at [756, 711] on icon "button" at bounding box center [758, 709] width 15 height 15
click at [930, 52] on icon "button" at bounding box center [928, 49] width 15 height 15
click at [928, 46] on icon "button" at bounding box center [928, 49] width 15 height 15
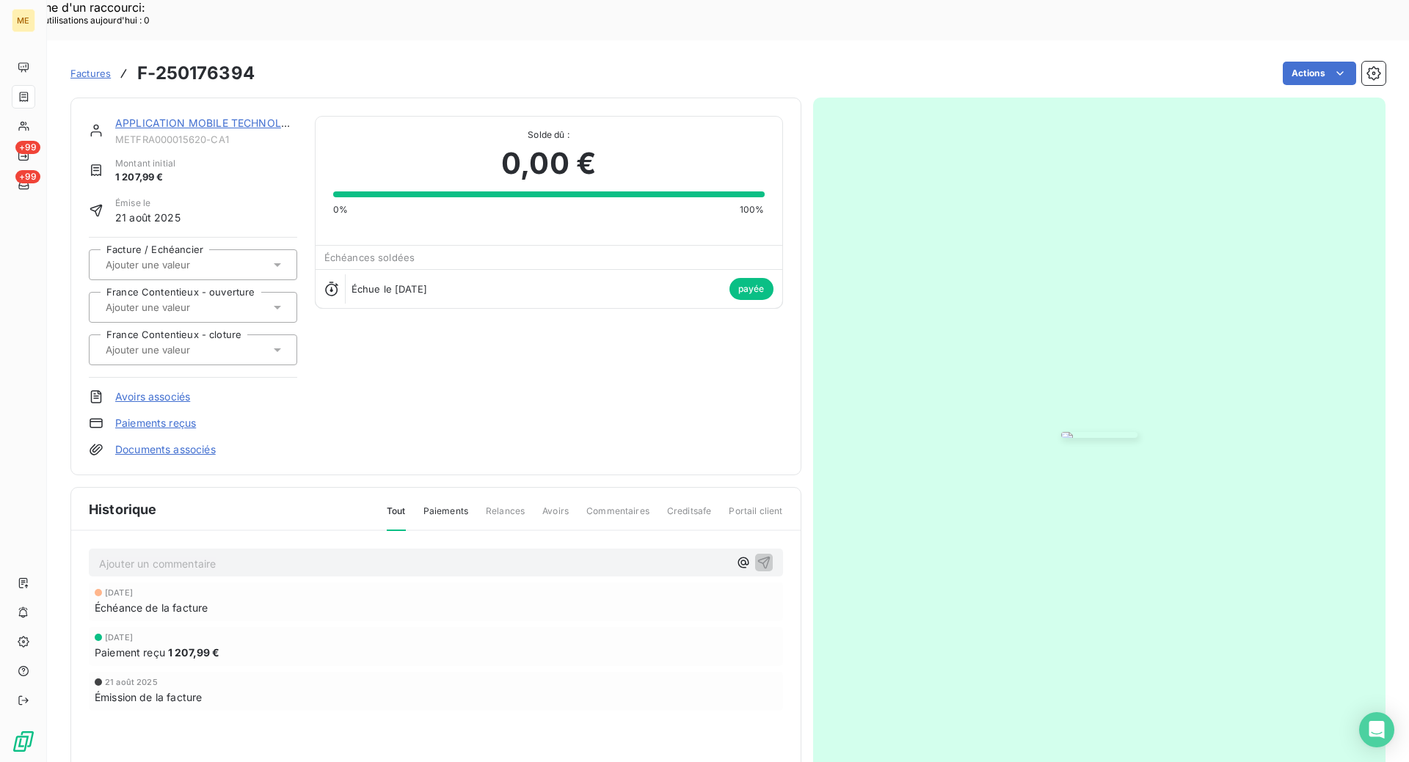
click at [186, 117] on link "APPLICATION MOBILE TECHNOLOGIE" at bounding box center [210, 123] width 191 height 12
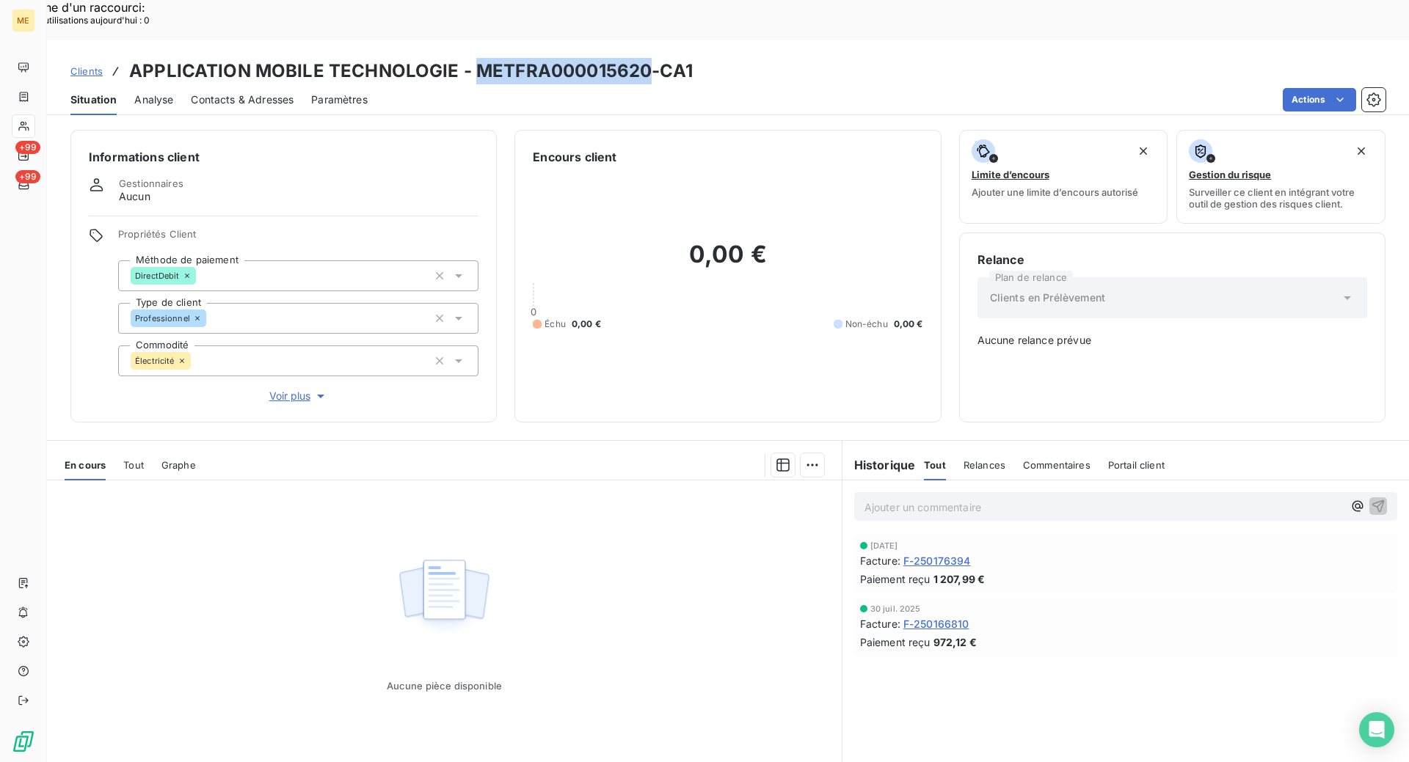
drag, startPoint x: 646, startPoint y: 33, endPoint x: 476, endPoint y: 35, distance: 170.2
click at [476, 58] on h3 "APPLICATION MOBILE TECHNOLOGIE - METFRA000015620-CA1" at bounding box center [411, 71] width 564 height 26
copy h3 "METFRA000015620"
click at [101, 65] on span "Clients" at bounding box center [86, 71] width 32 height 12
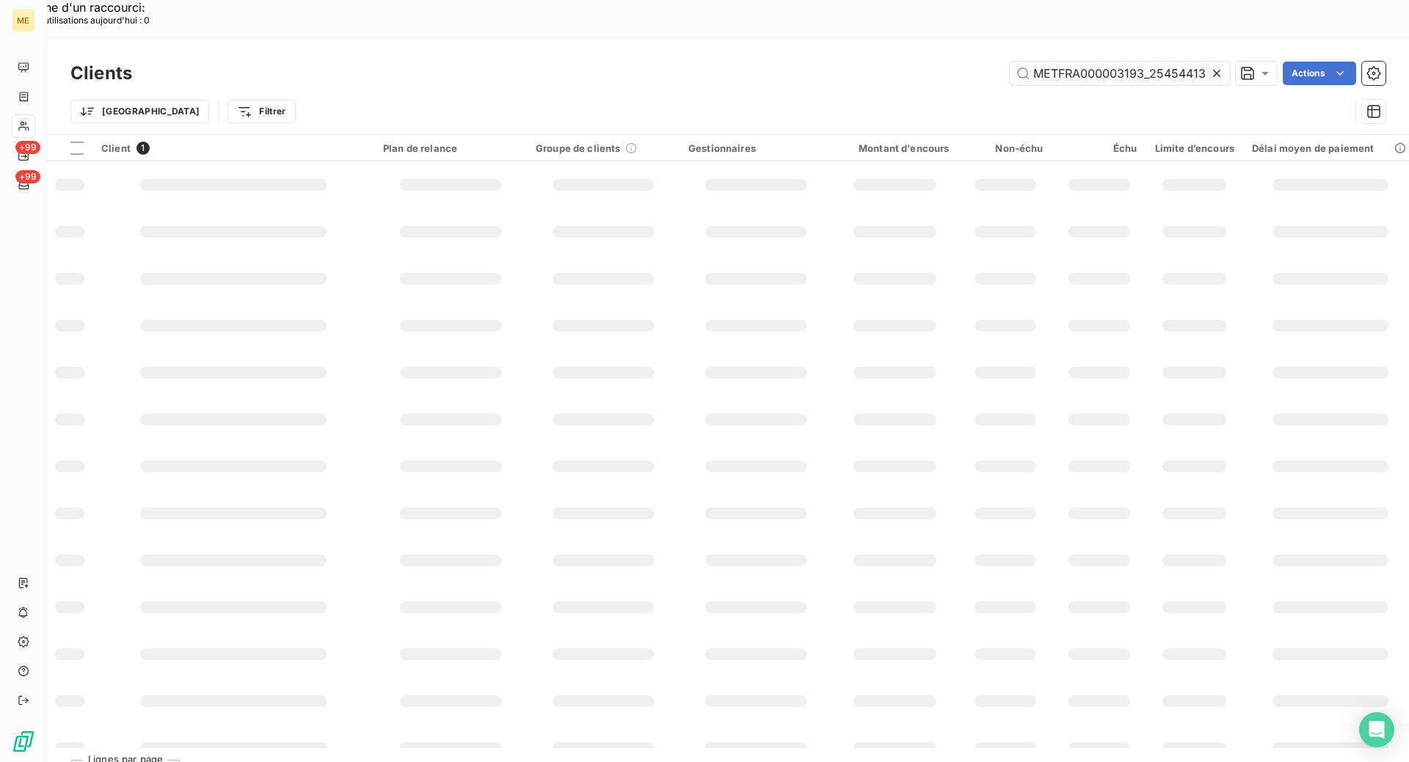
scroll to position [0, 40]
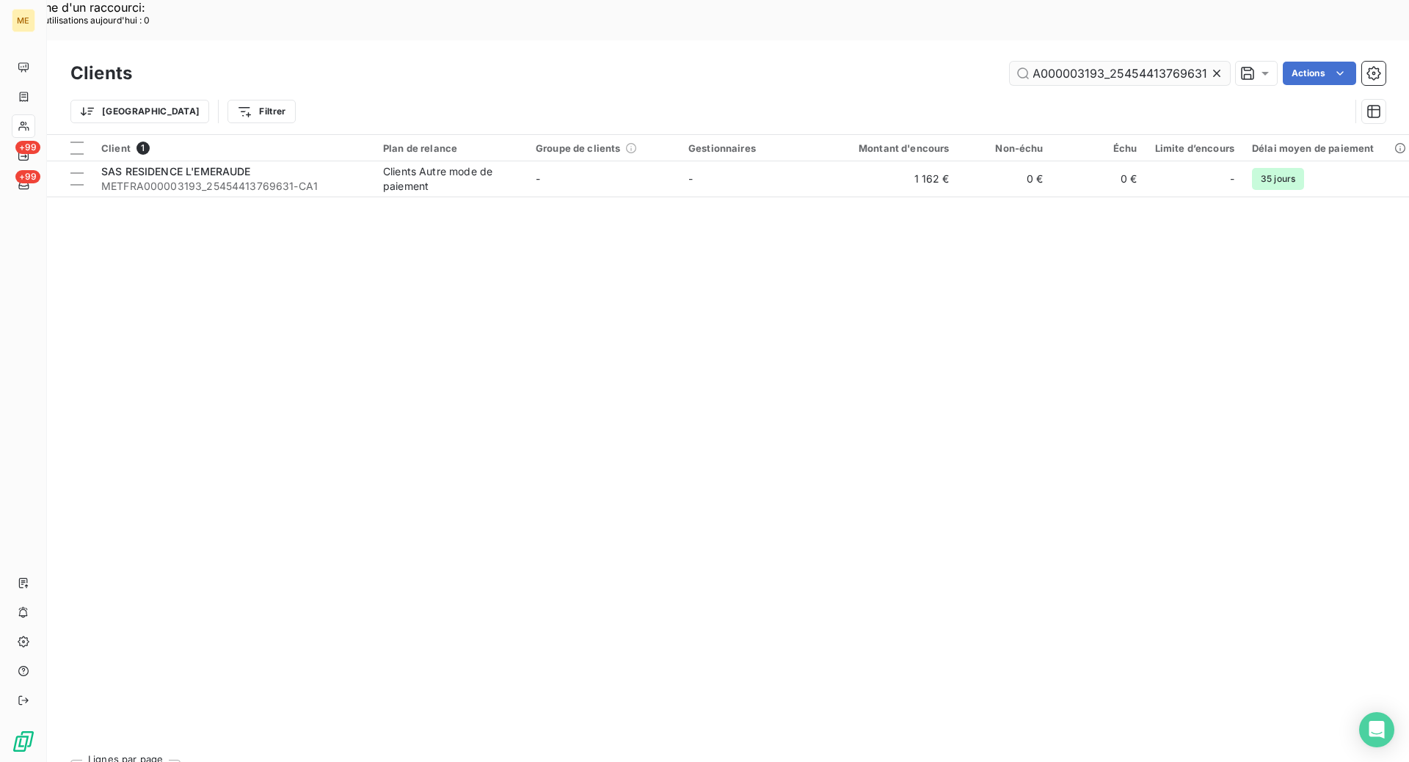
click at [1117, 62] on input "METFRA000003193_25454413769631" at bounding box center [1120, 73] width 220 height 23
click at [1115, 62] on input "METFRA000003193_25454413769631" at bounding box center [1120, 73] width 220 height 23
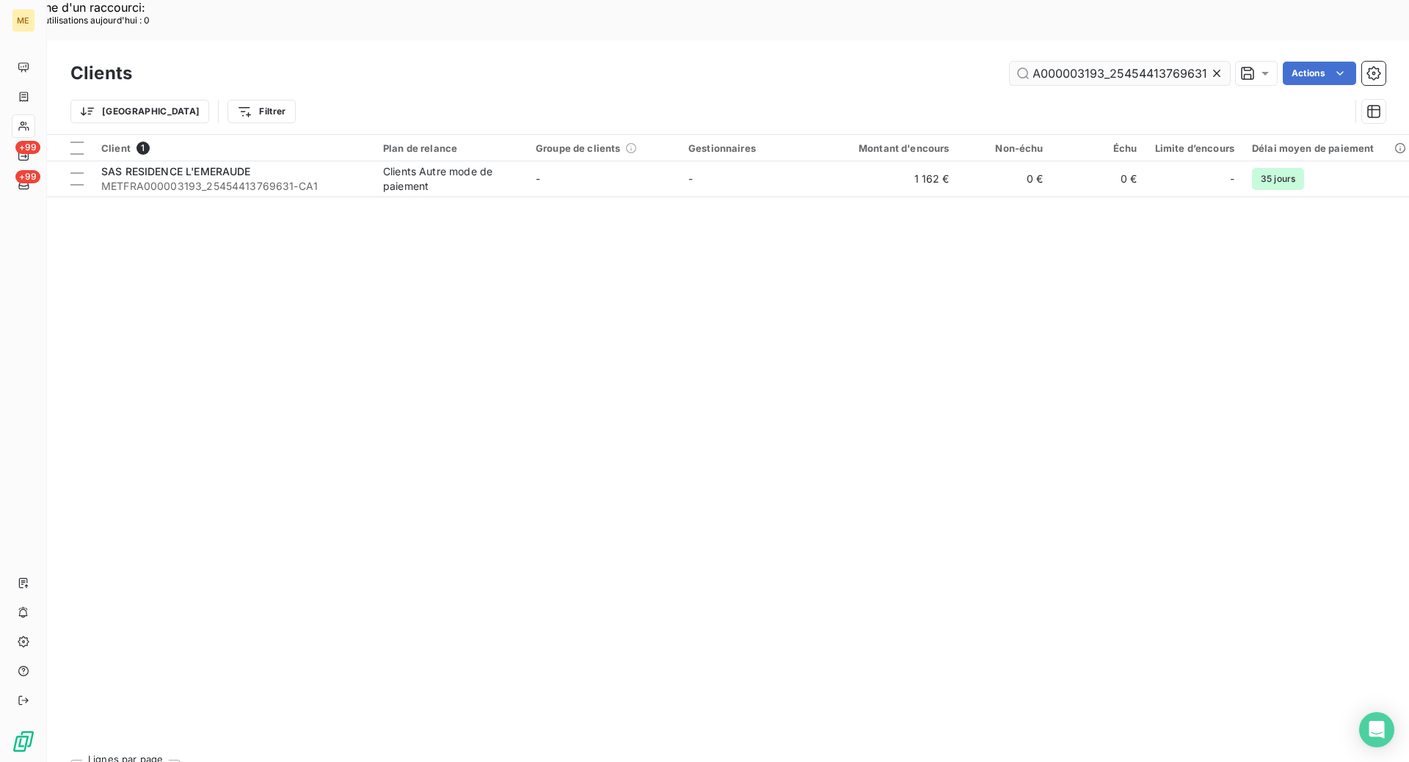
click at [1115, 62] on input "METFRA000003193_25454413769631" at bounding box center [1120, 73] width 220 height 23
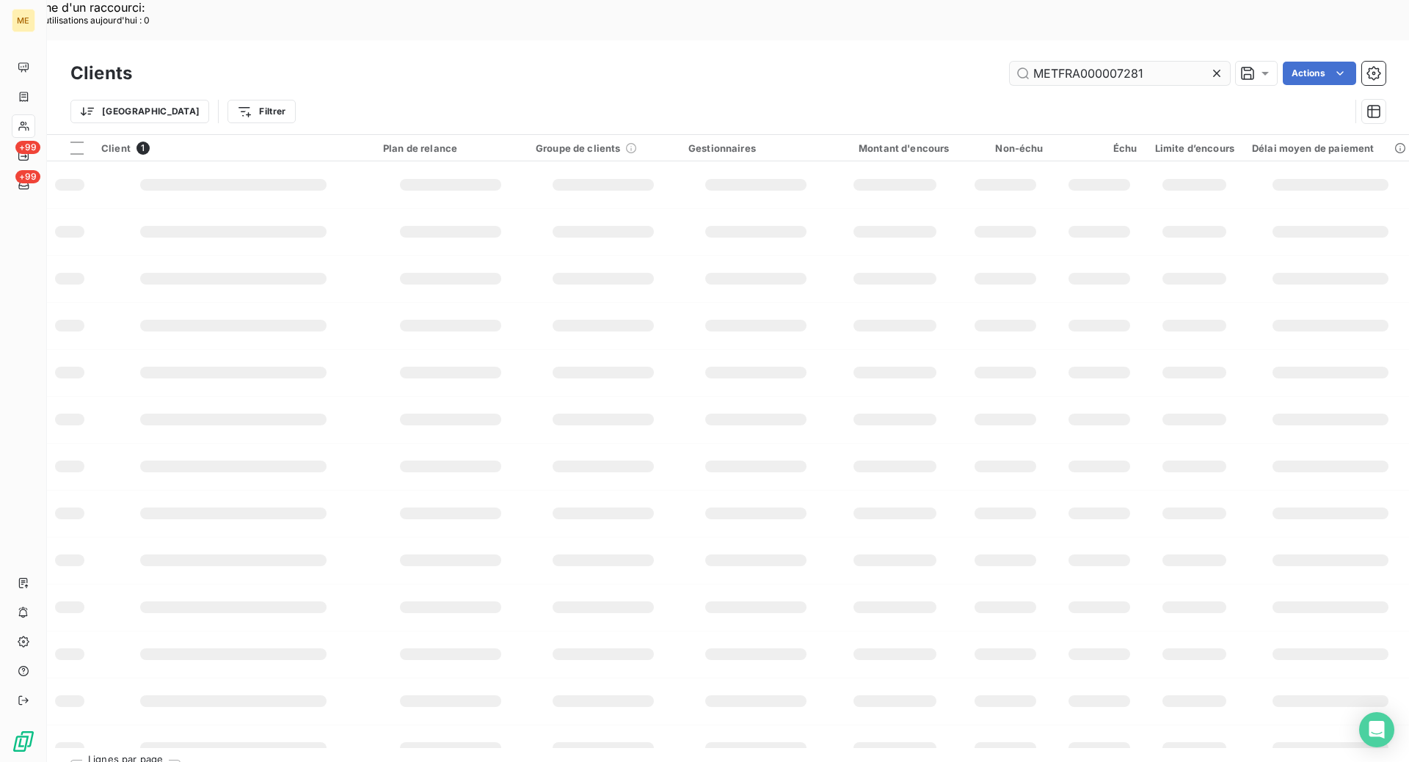
scroll to position [0, 0]
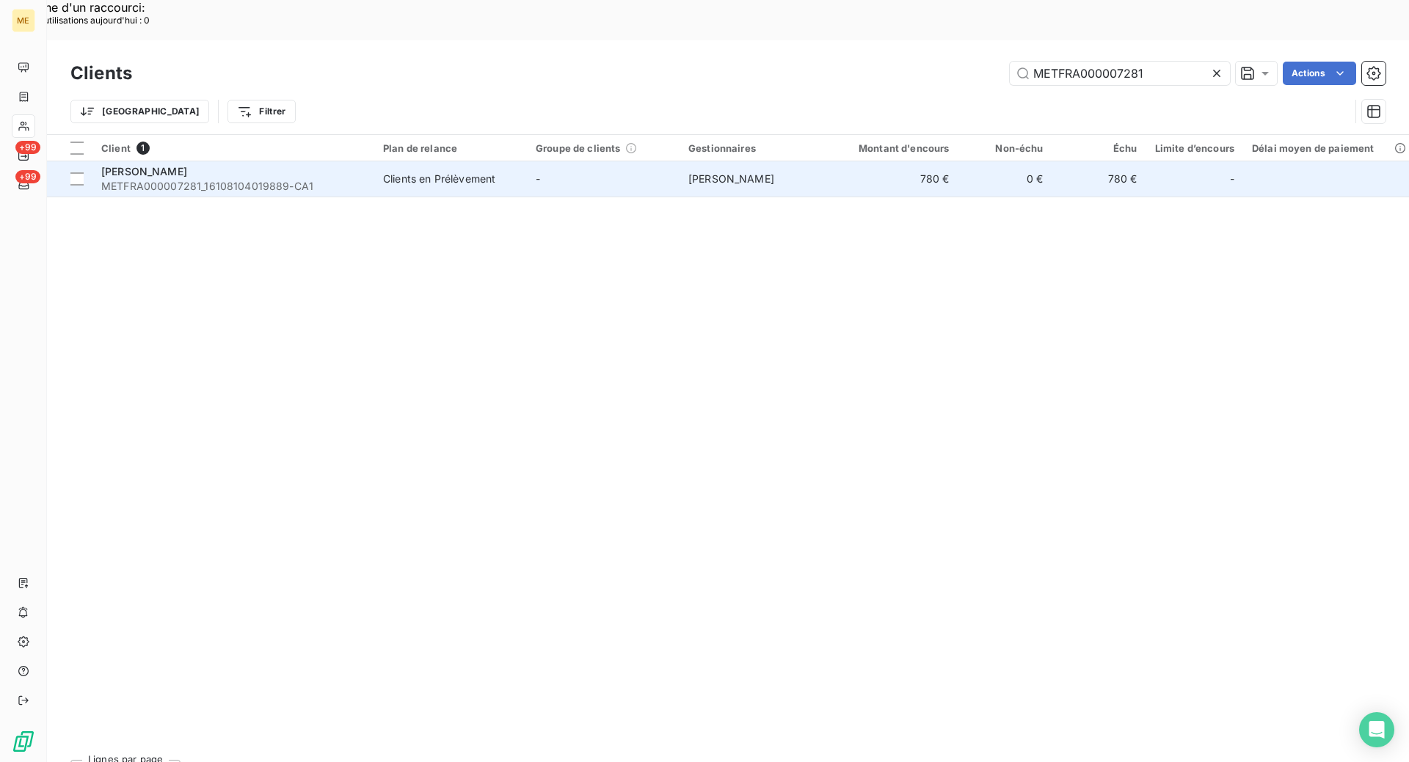
type input "METFRA000007281"
click at [367, 161] on td "[PERSON_NAME] METFRA000007281_16108104019889-CA1" at bounding box center [233, 178] width 282 height 35
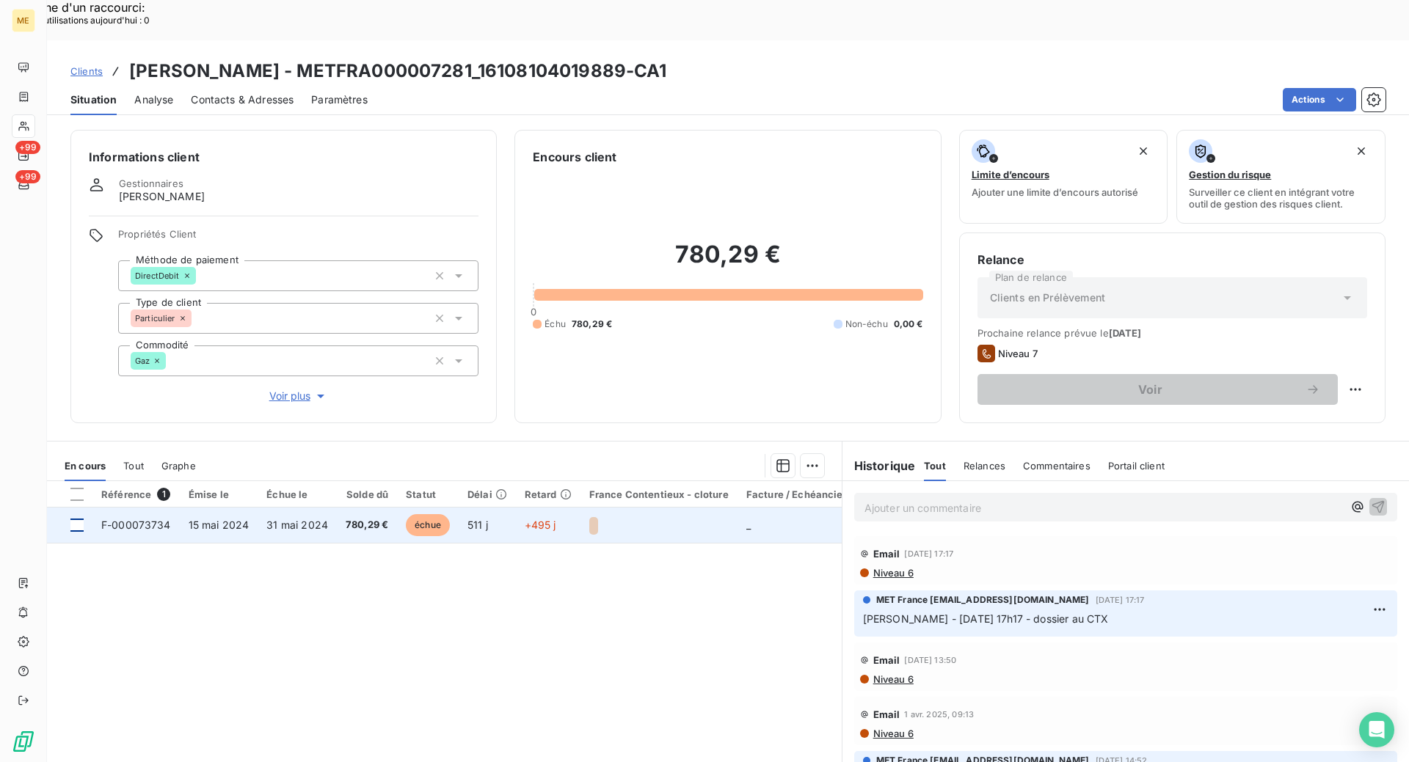
click at [74, 519] on div at bounding box center [76, 525] width 13 height 13
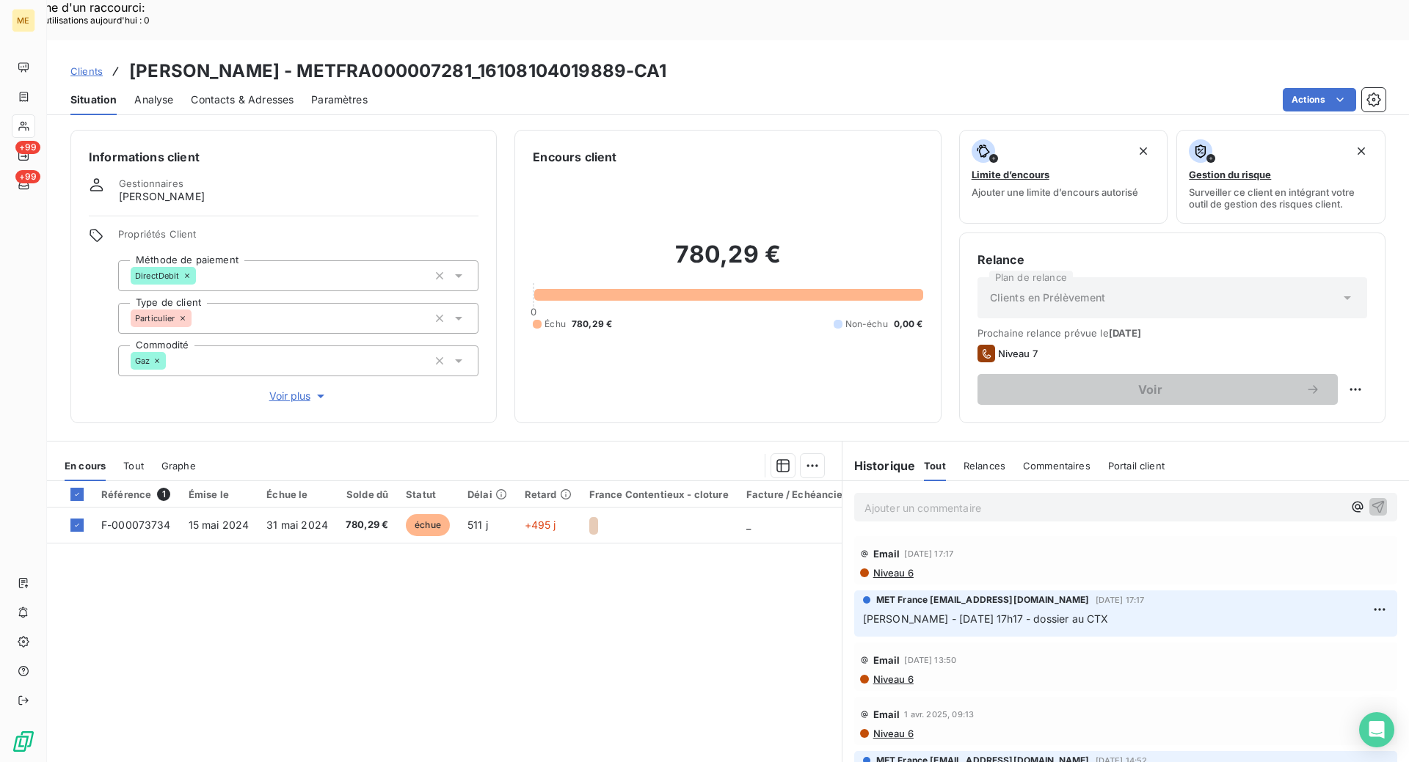
click at [817, 451] on div "En cours Tout Graphe" at bounding box center [444, 466] width 795 height 31
click at [767, 486] on div "Ajouter une promesse de paiement (1 facture)" at bounding box center [680, 484] width 259 height 23
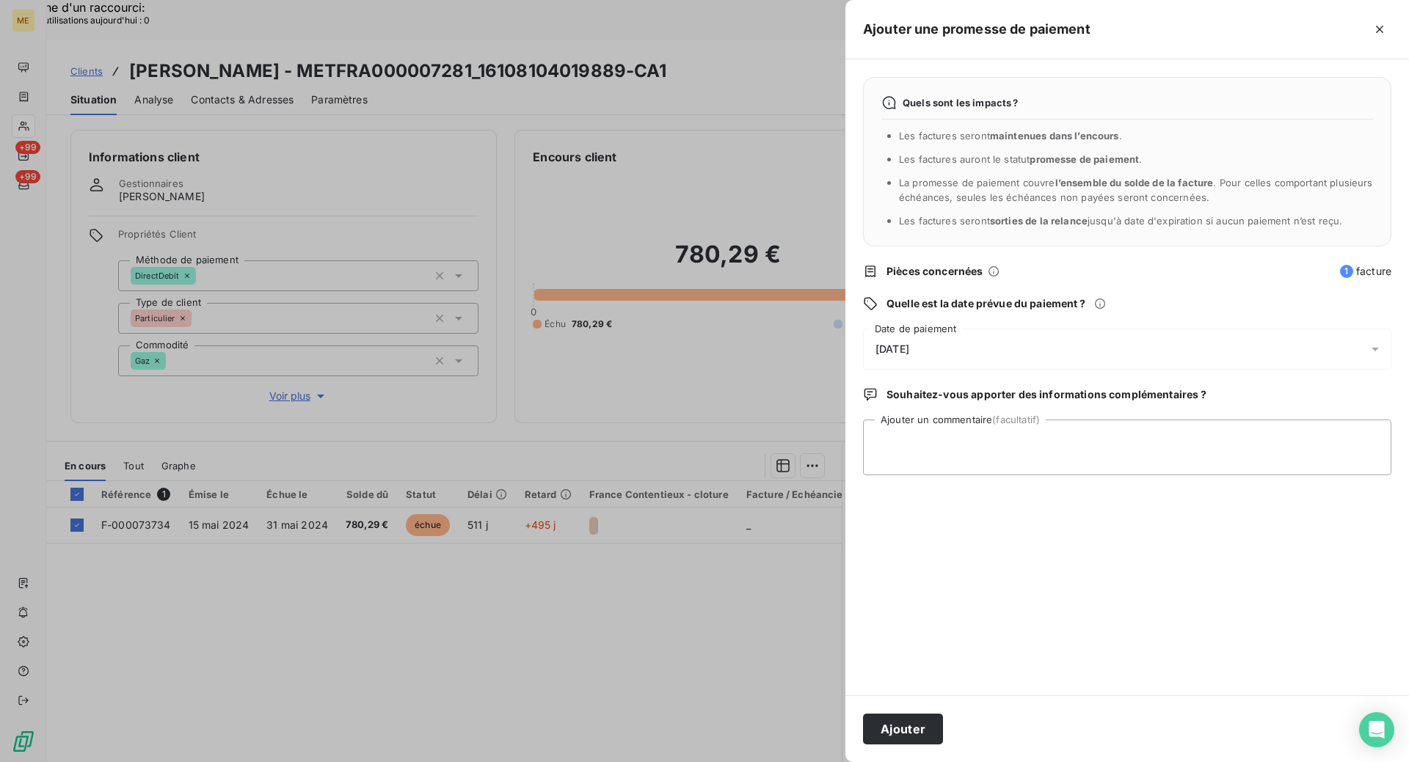
click at [991, 354] on div "[DATE]" at bounding box center [1127, 349] width 528 height 41
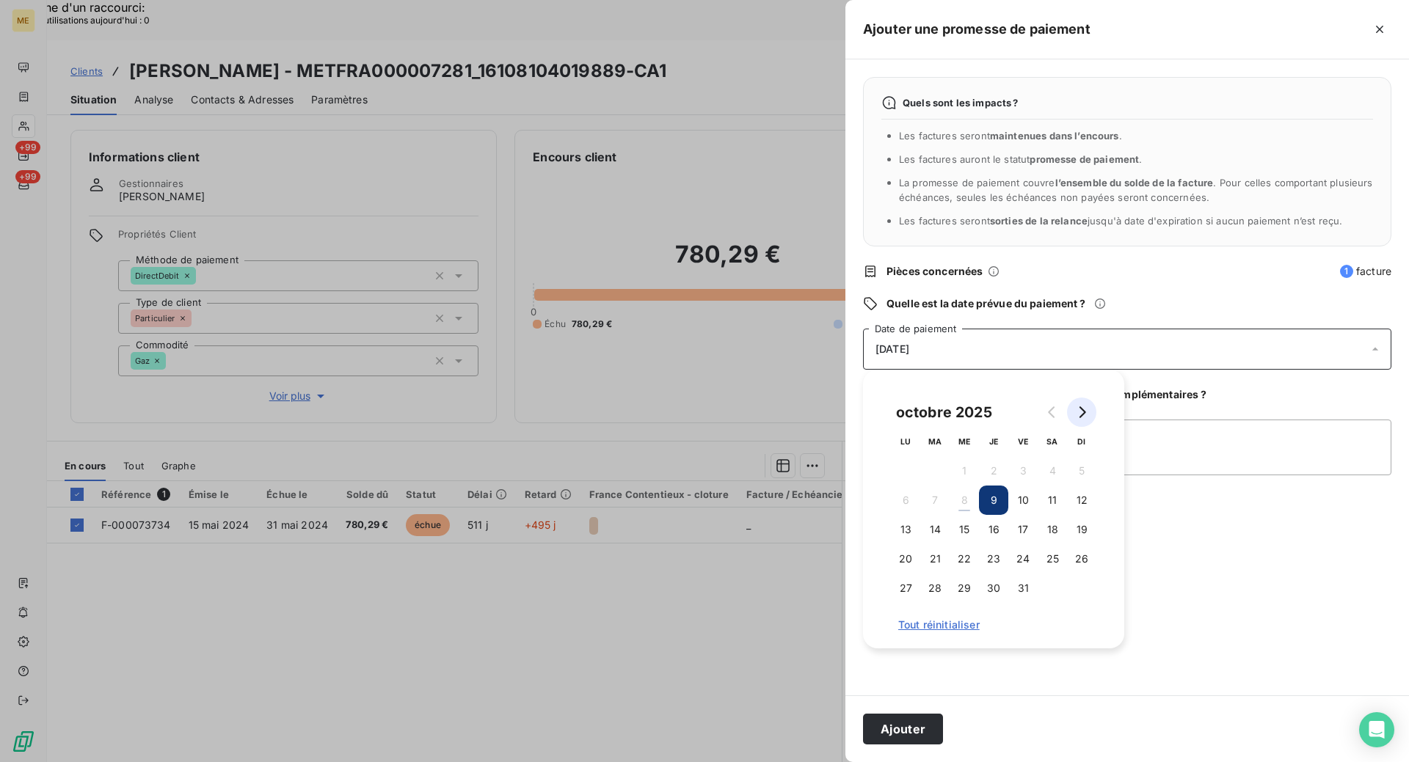
click at [1081, 419] on button "Go to next month" at bounding box center [1081, 412] width 29 height 29
click at [1023, 497] on button "7" at bounding box center [1022, 500] width 29 height 29
click at [1184, 437] on textarea "Ajouter un commentaire (facultatif)" at bounding box center [1127, 448] width 528 height 56
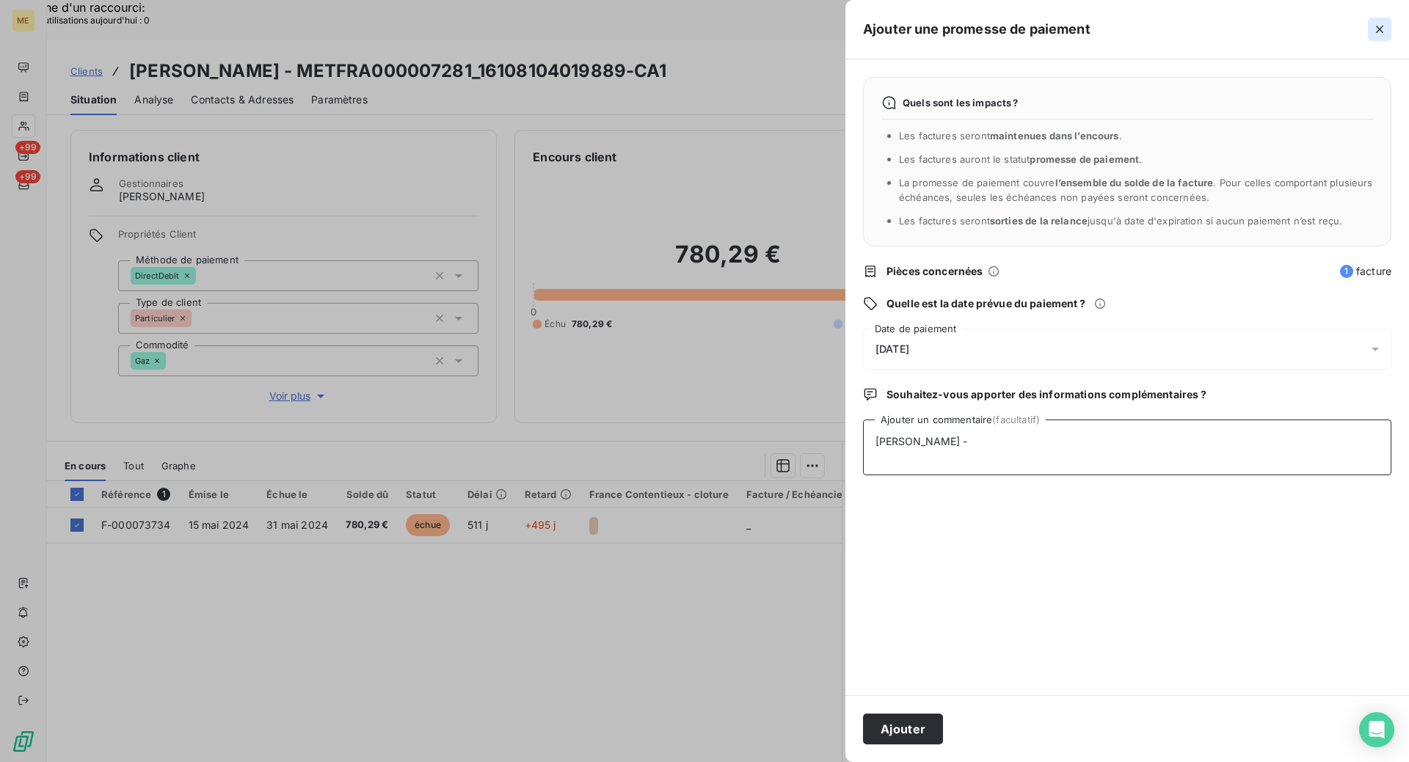
type textarea "[PERSON_NAME] -"
click at [1376, 37] on button "button" at bounding box center [1379, 29] width 23 height 23
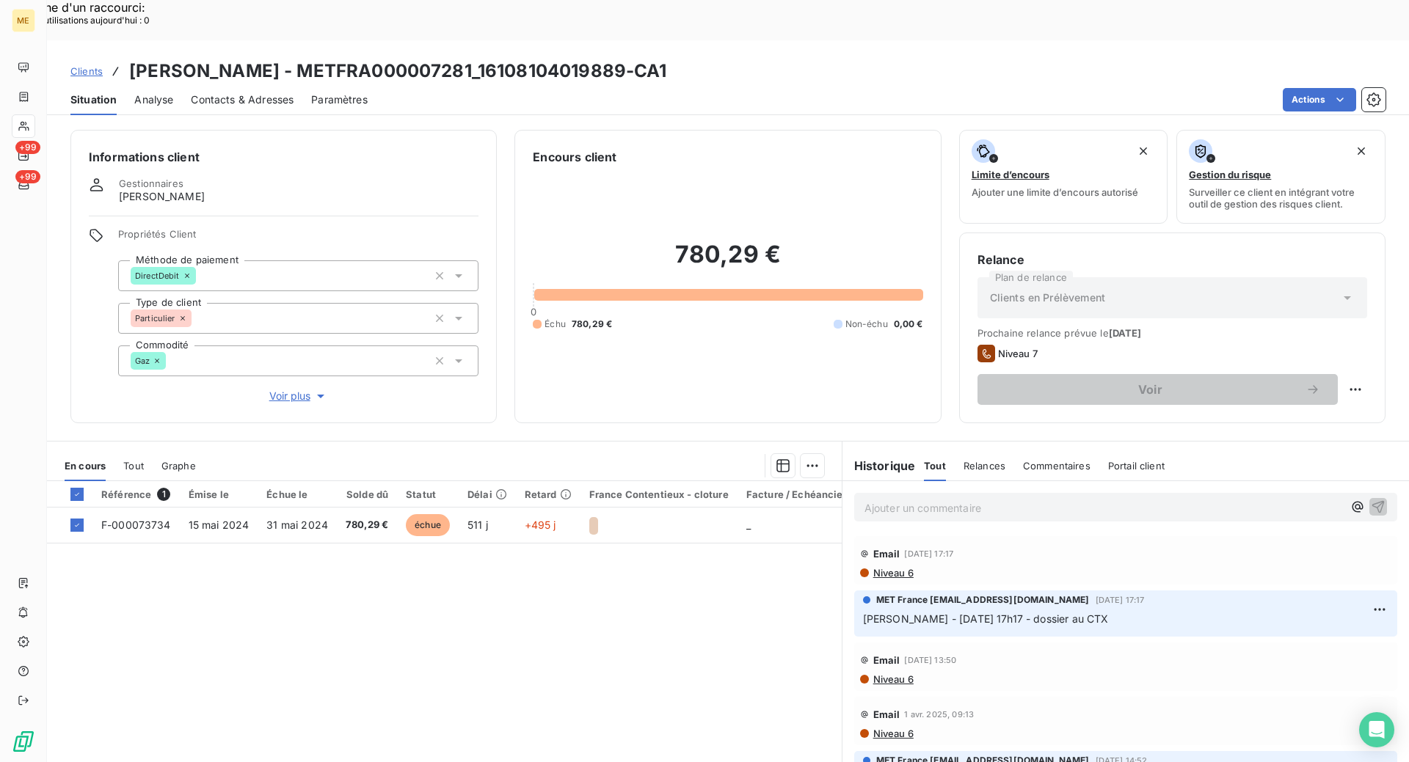
click at [592, 646] on div "Référence 1 Émise le Échue le Solde dû Statut Délai Retard France Contentieux -…" at bounding box center [444, 622] width 795 height 282
click at [621, 646] on div "Référence 1 Émise le Échue le Solde dû Statut Délai Retard France Contentieux -…" at bounding box center [444, 622] width 795 height 282
click at [285, 389] on span "Voir plus" at bounding box center [298, 396] width 59 height 15
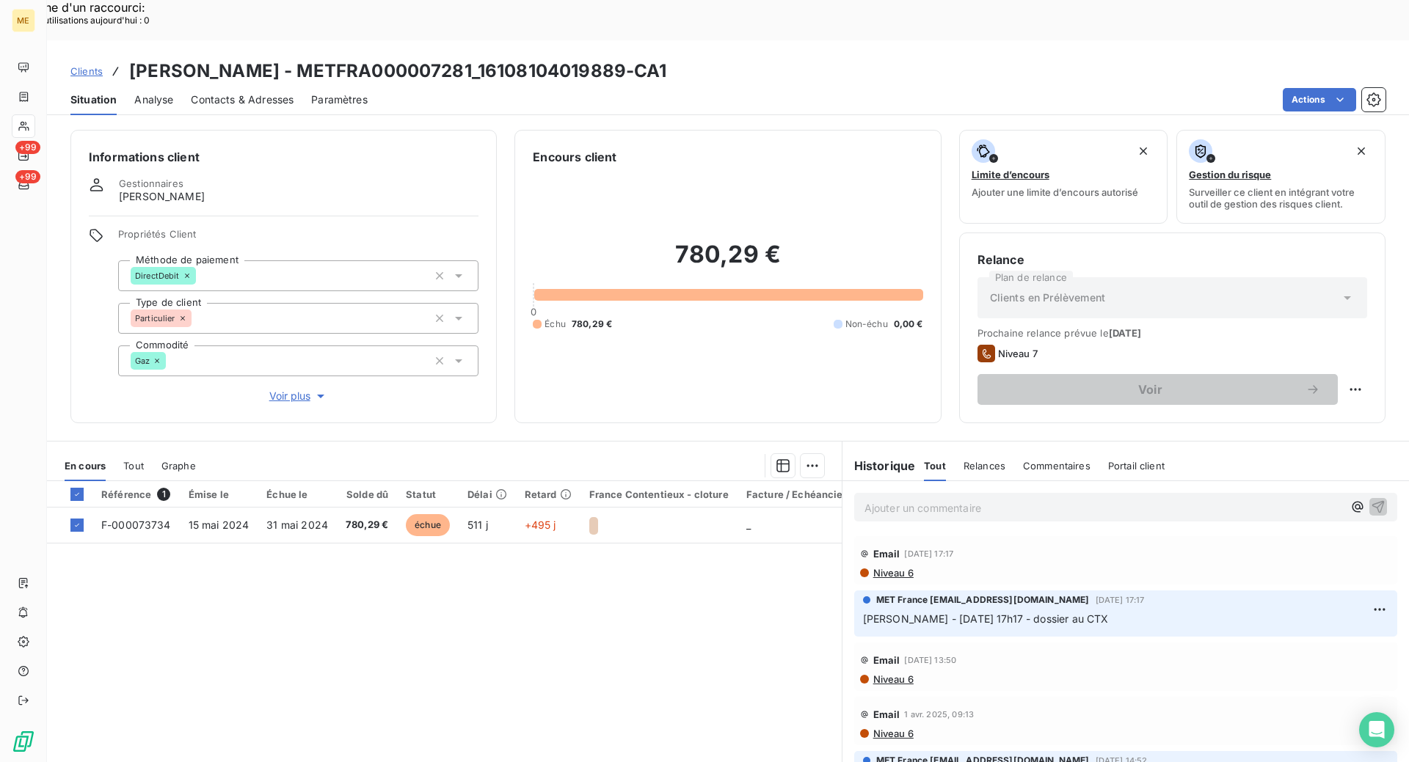
click at [925, 499] on p "Ajouter un commentaire ﻿" at bounding box center [1103, 508] width 478 height 18
click at [663, 582] on div "Référence 1 Émise le Échue le Solde dû Statut Délai Retard France Contentieux -…" at bounding box center [444, 622] width 795 height 282
click at [1004, 493] on div "[PERSON_NAME] -" at bounding box center [1125, 506] width 543 height 27
click at [1015, 499] on p "[PERSON_NAME] -" at bounding box center [1103, 507] width 478 height 17
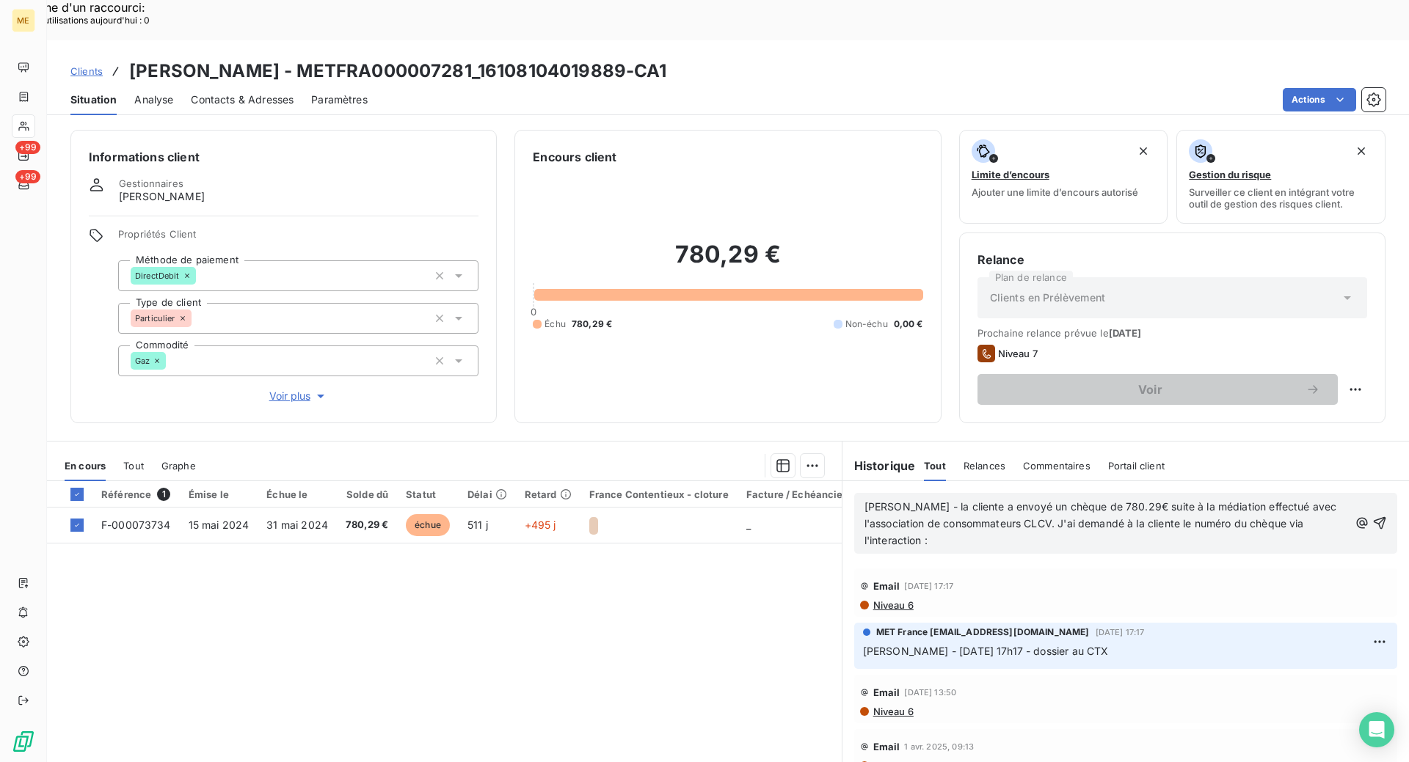
click at [936, 499] on p "[PERSON_NAME] - la cliente a envoyé un chèque de 780.29€ suite à la médiation e…" at bounding box center [1106, 524] width 484 height 51
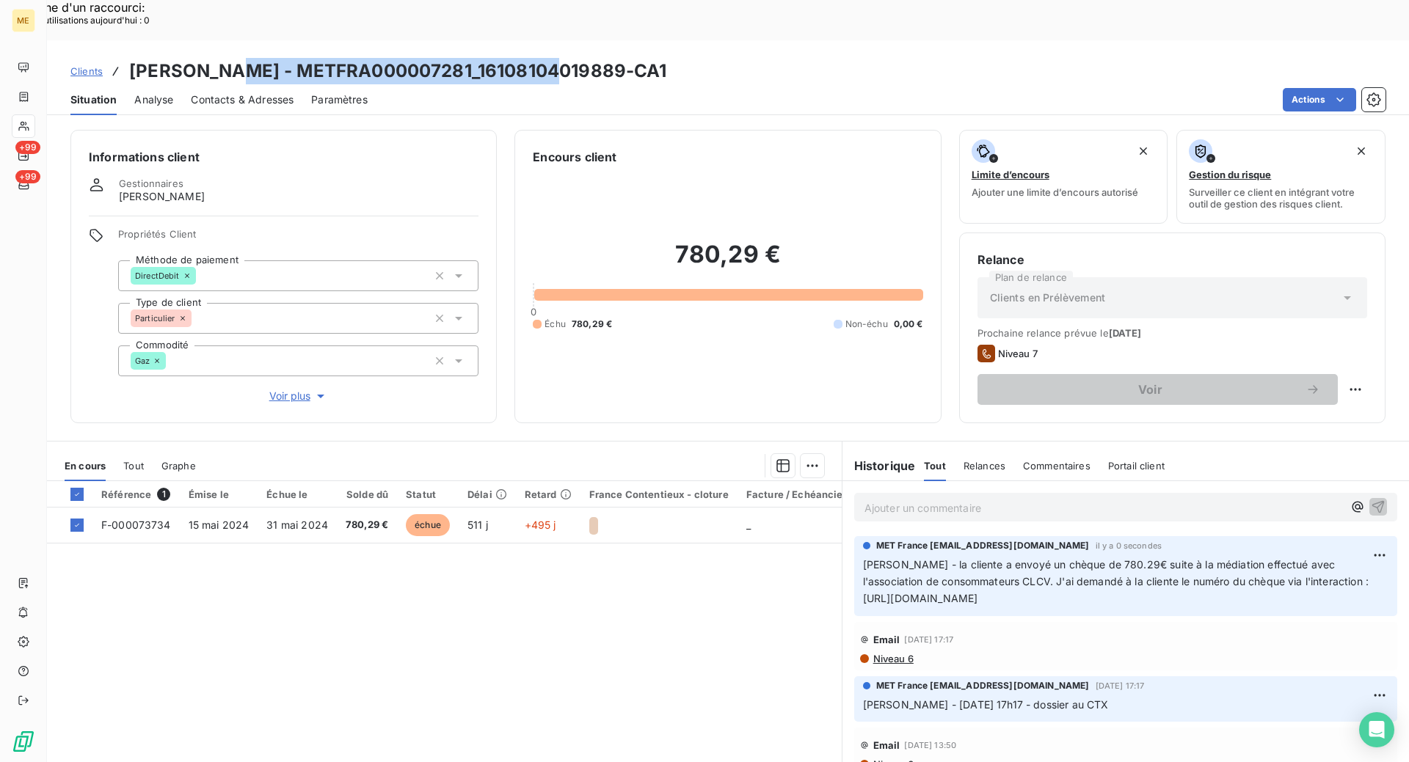
drag, startPoint x: 554, startPoint y: 29, endPoint x: 230, endPoint y: 20, distance: 324.4
click at [230, 58] on h3 "[PERSON_NAME] - METFRA000007281_16108104019889-CA1" at bounding box center [398, 71] width 538 height 26
copy h3 "METFRA000007281_16108104019889"
click at [92, 65] on span "Clients" at bounding box center [86, 71] width 32 height 12
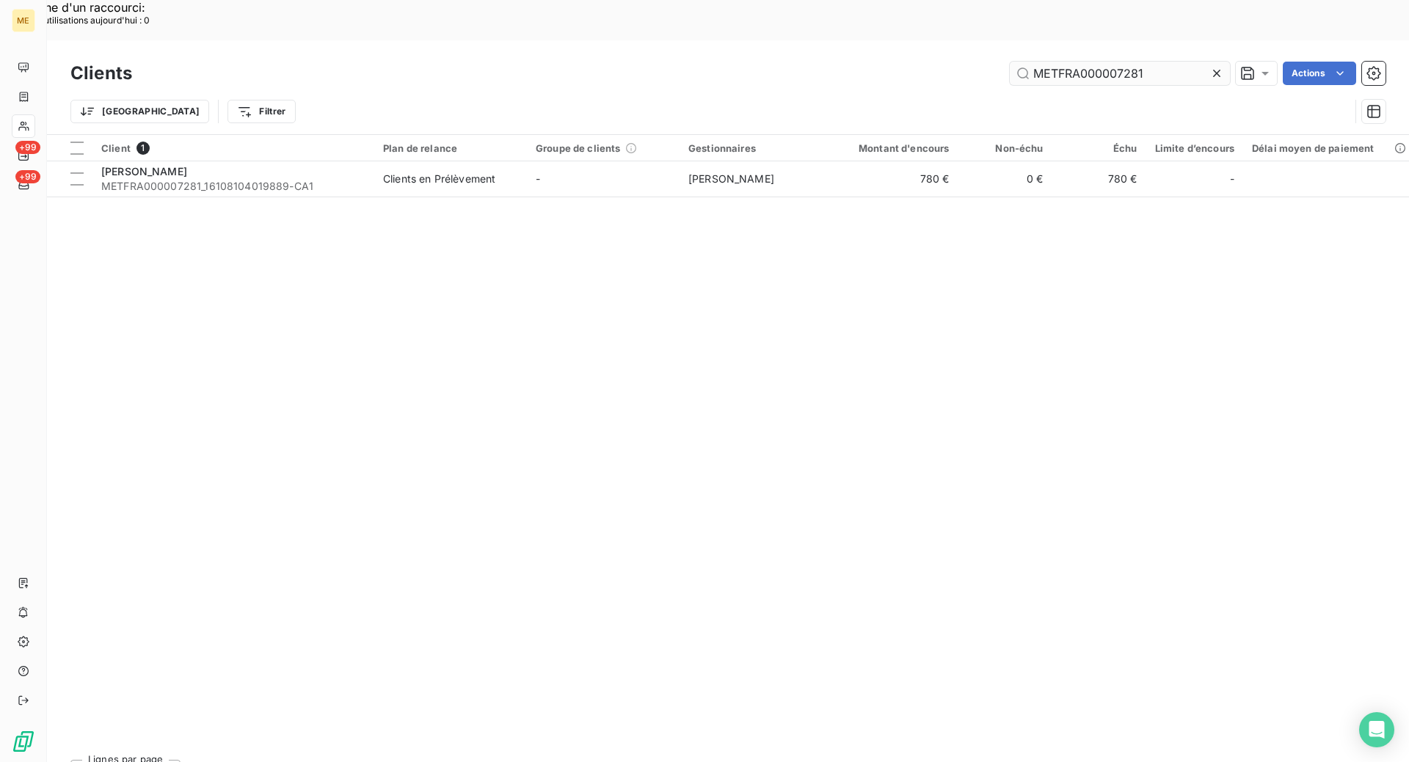
click at [1062, 62] on input "METFRA000007281" at bounding box center [1120, 73] width 220 height 23
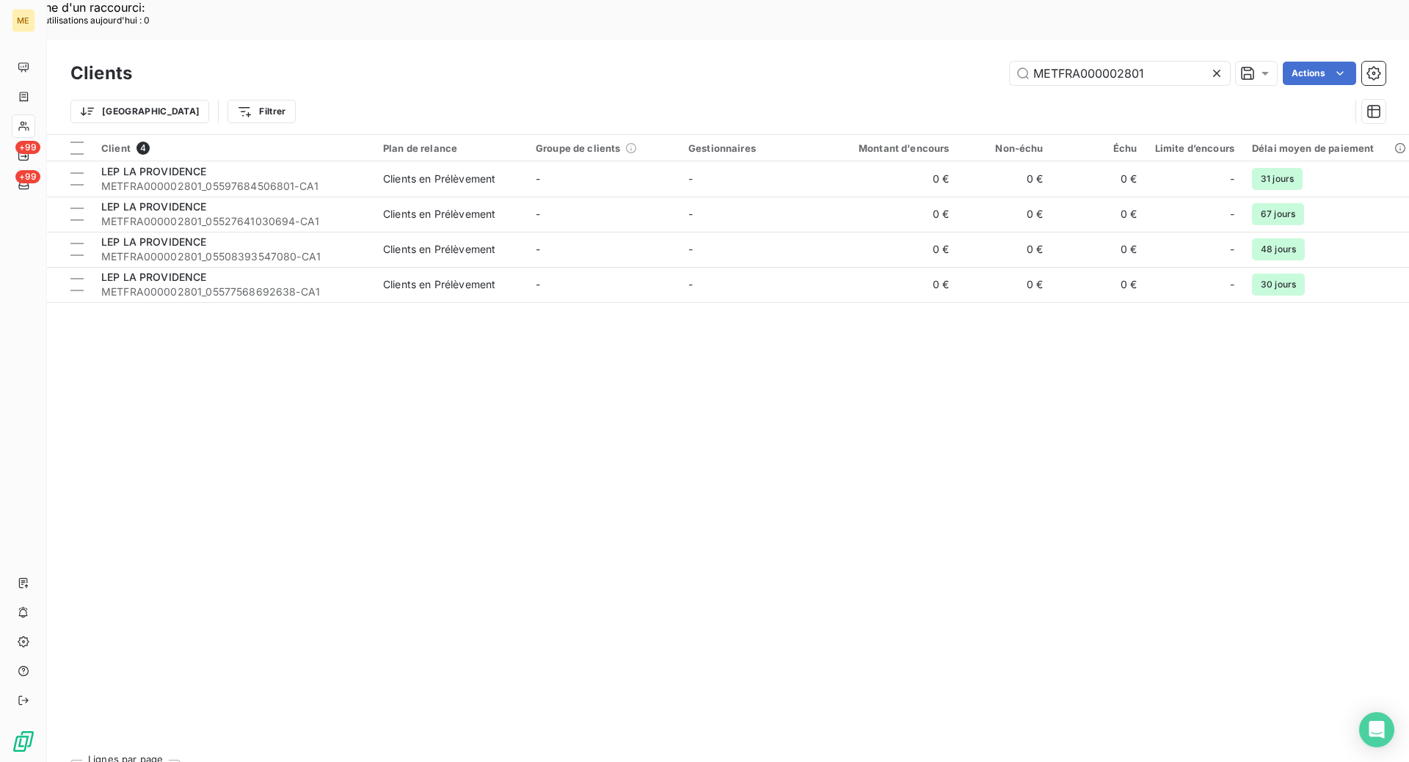
type input "METFRA000002801"
